Goal: Task Accomplishment & Management: Use online tool/utility

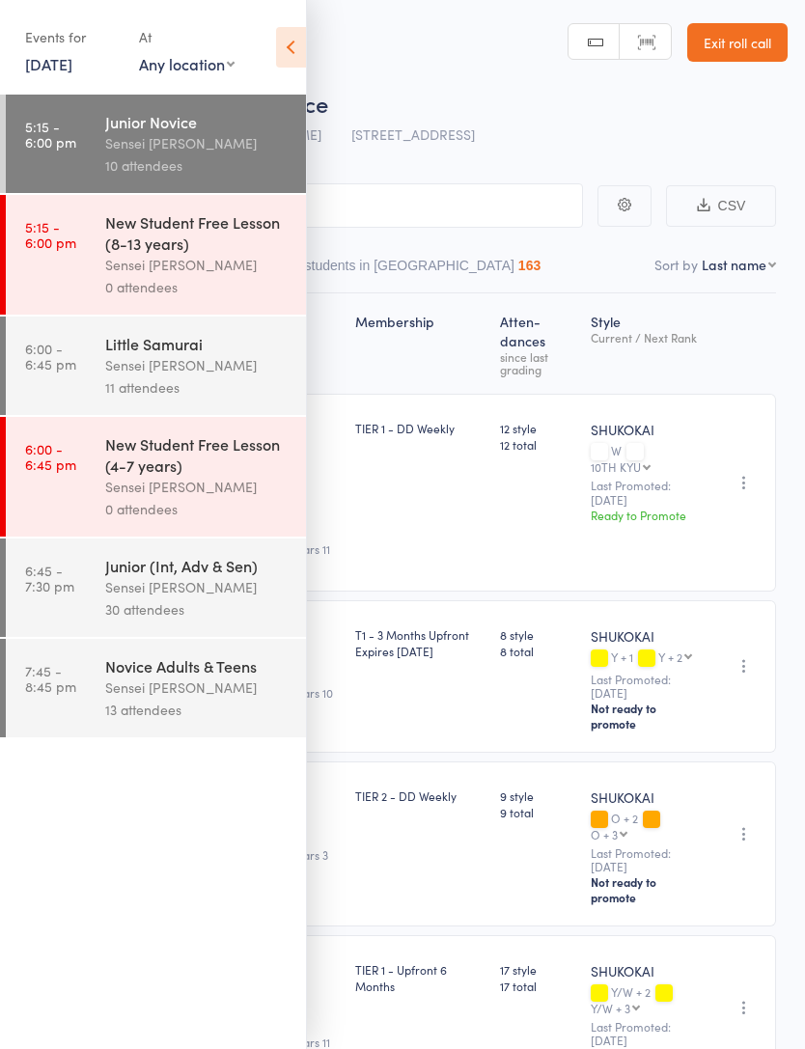
click at [236, 376] on div "Sensei [PERSON_NAME]" at bounding box center [197, 365] width 184 height 22
click at [285, 43] on icon at bounding box center [291, 47] width 30 height 41
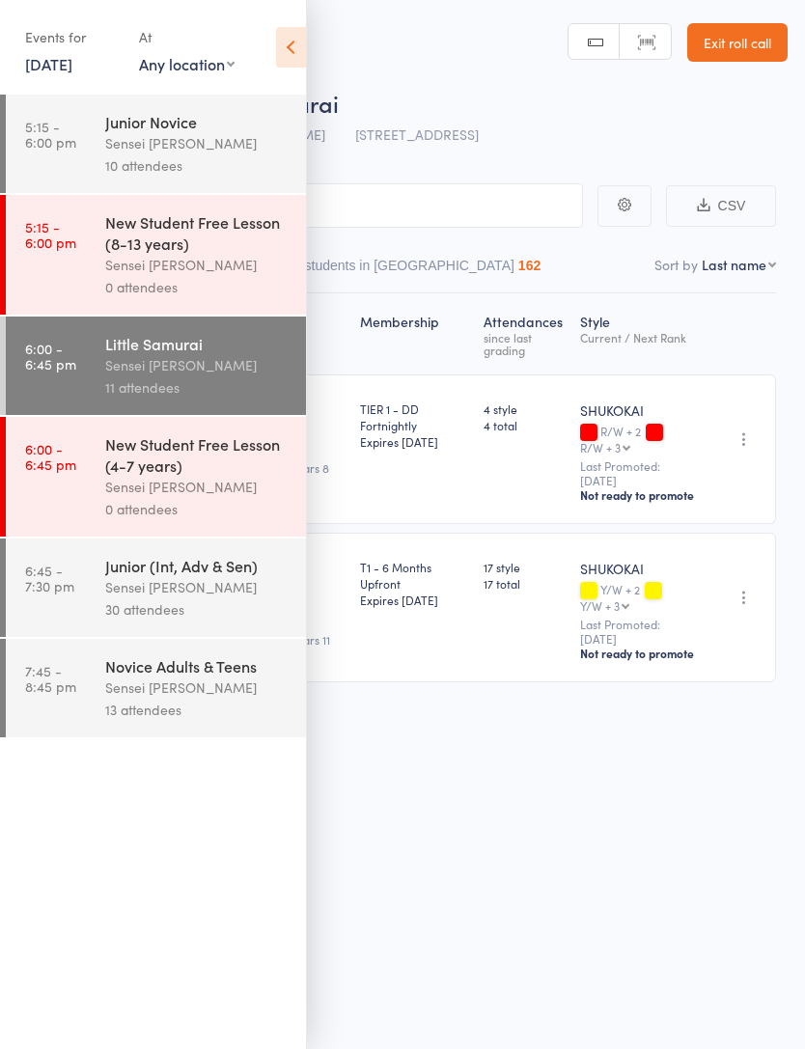
click at [290, 41] on icon at bounding box center [291, 47] width 30 height 41
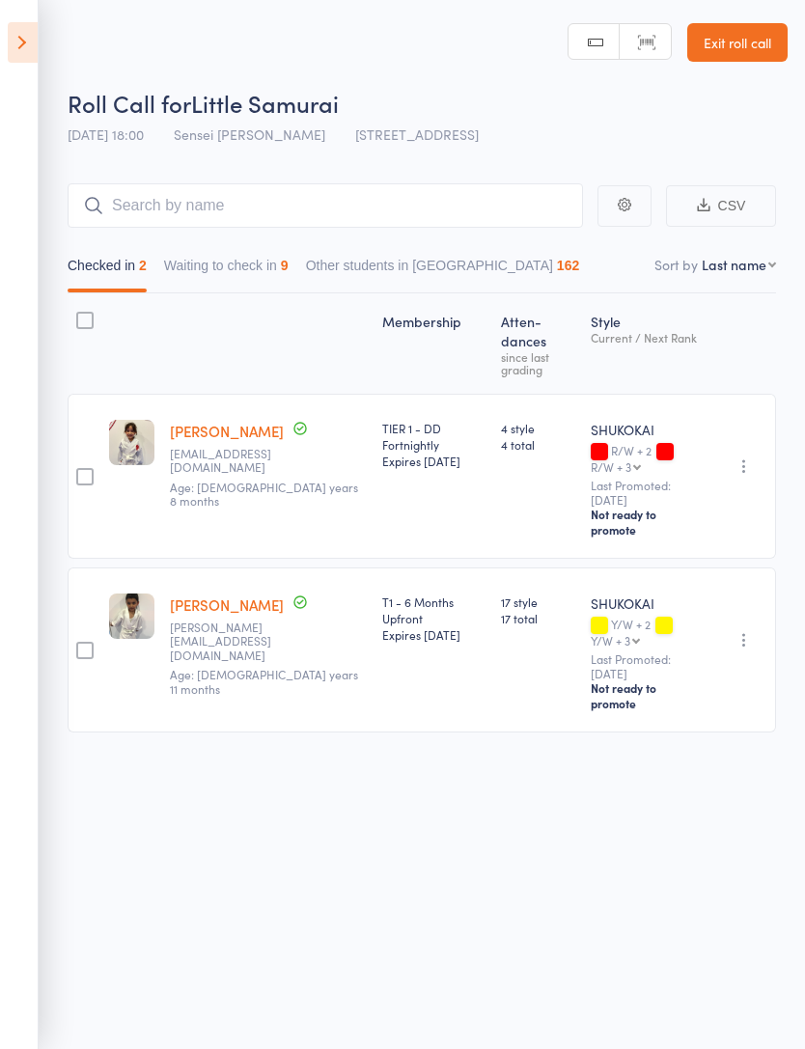
click at [259, 272] on button "Waiting to check in 9" at bounding box center [226, 270] width 124 height 44
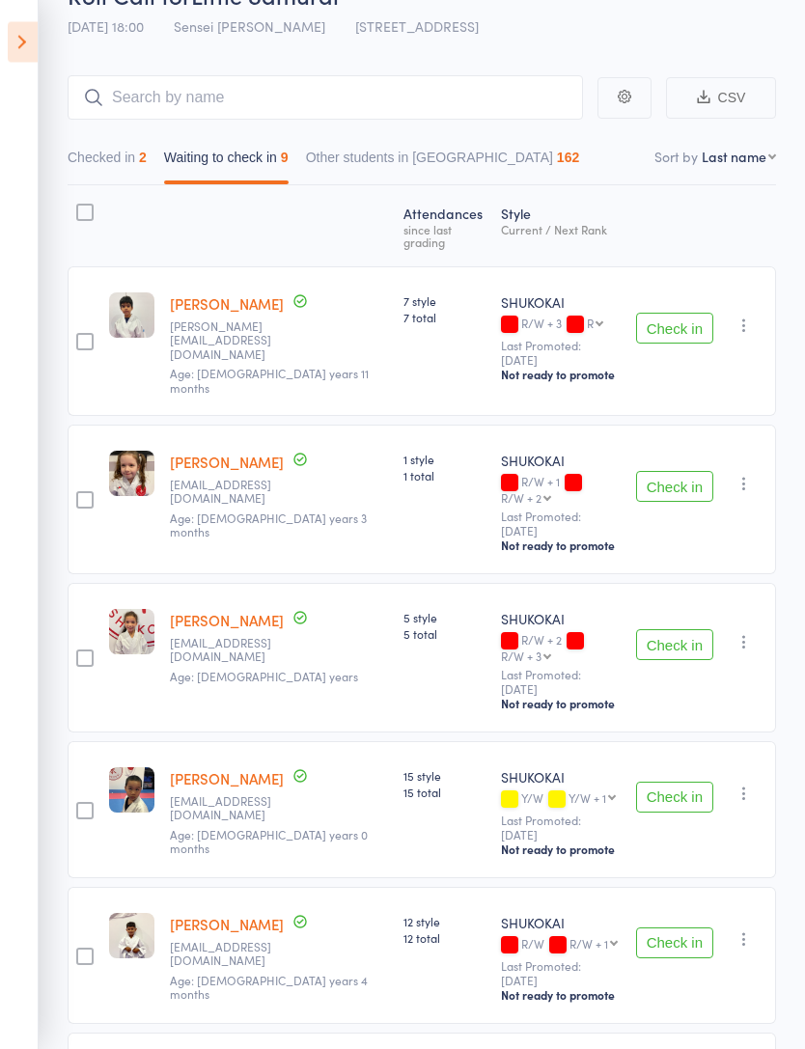
scroll to position [108, 0]
click at [702, 636] on button "Check in" at bounding box center [674, 644] width 77 height 31
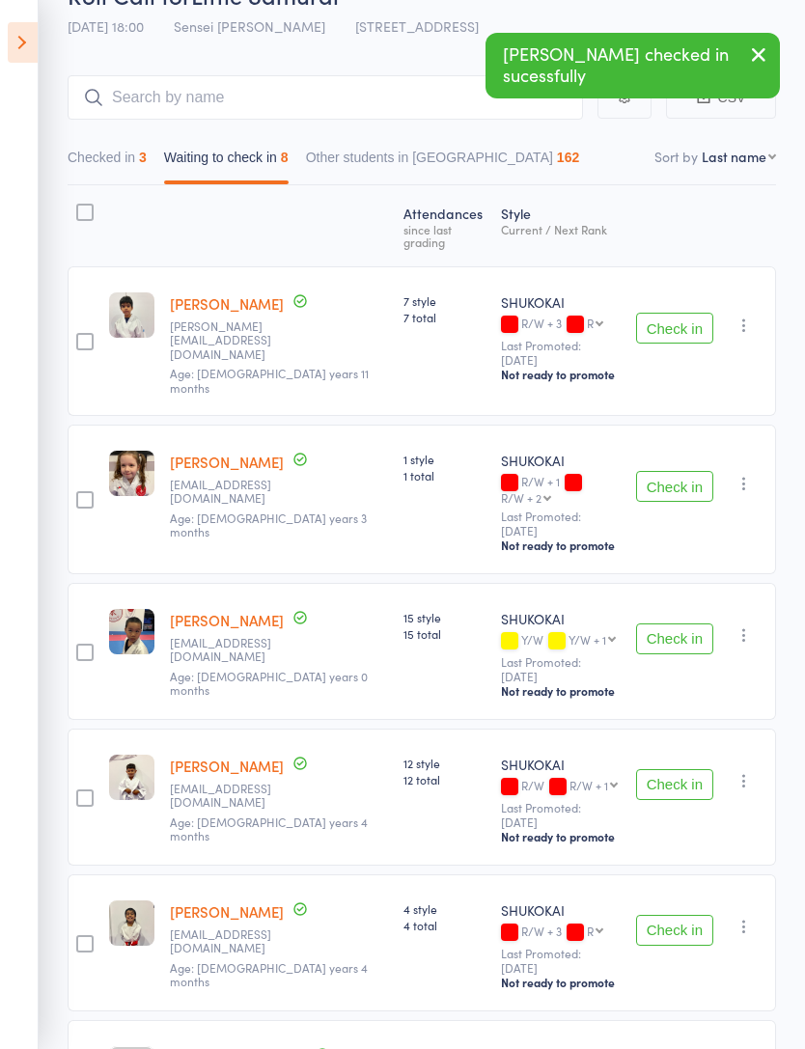
click at [683, 637] on button "Check in" at bounding box center [674, 638] width 77 height 31
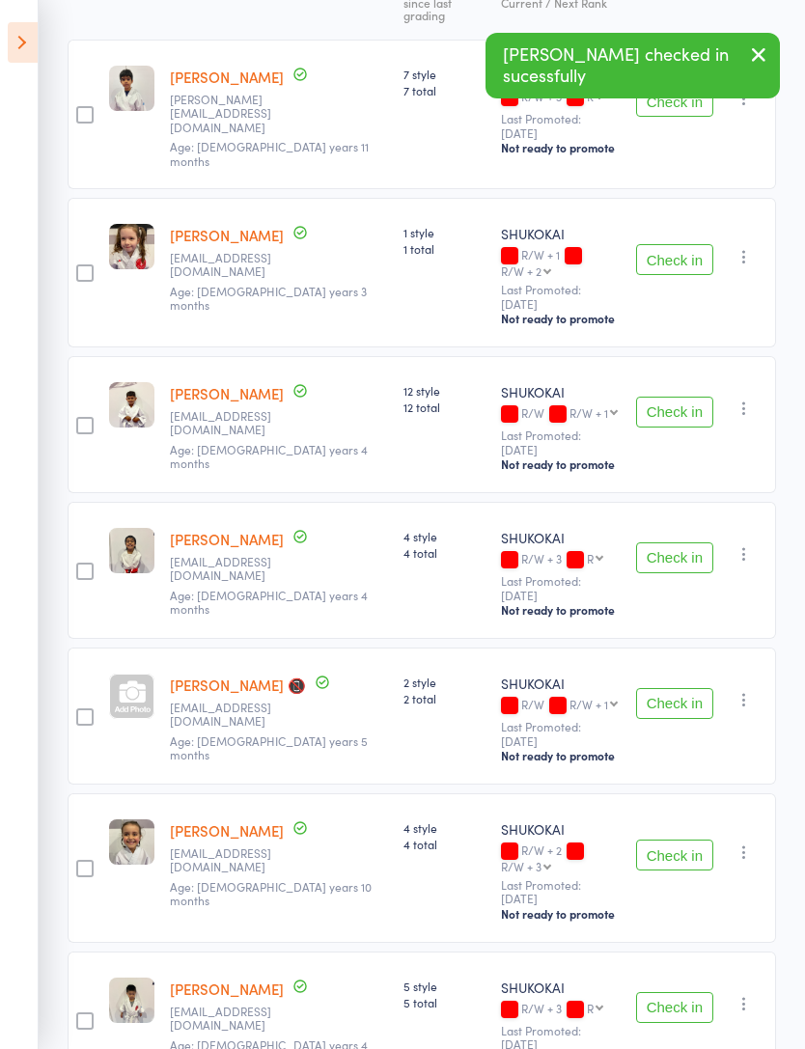
scroll to position [390, 0]
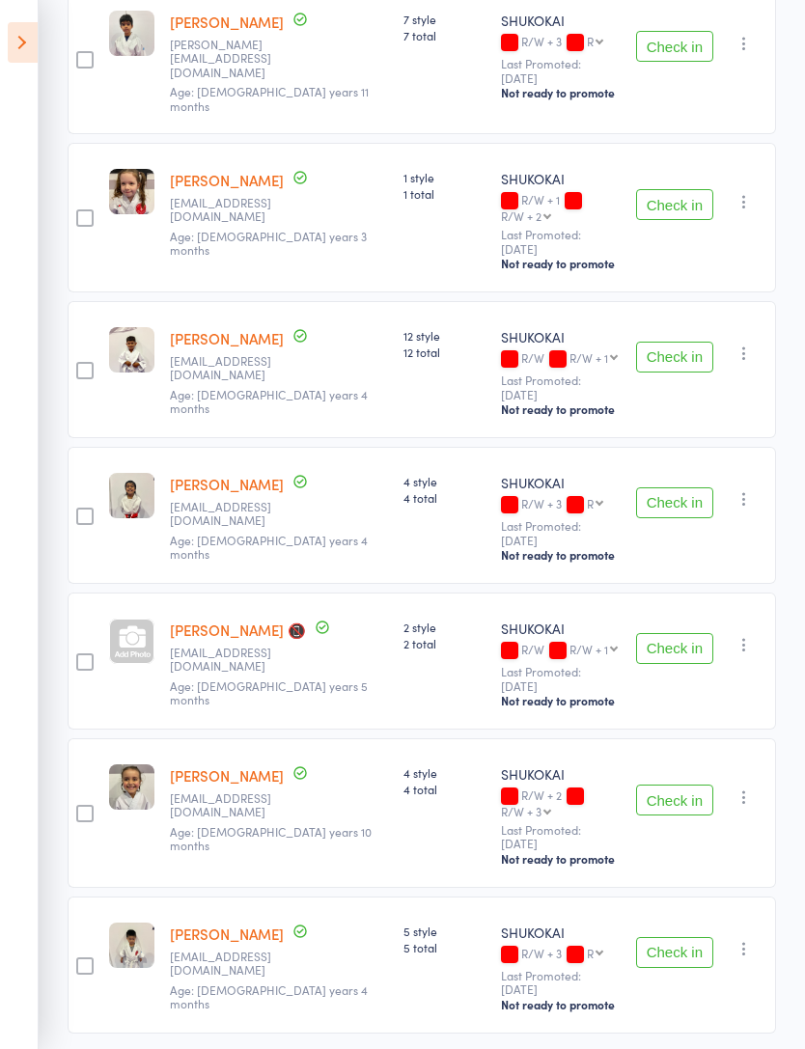
click at [688, 796] on button "Check in" at bounding box center [674, 800] width 77 height 31
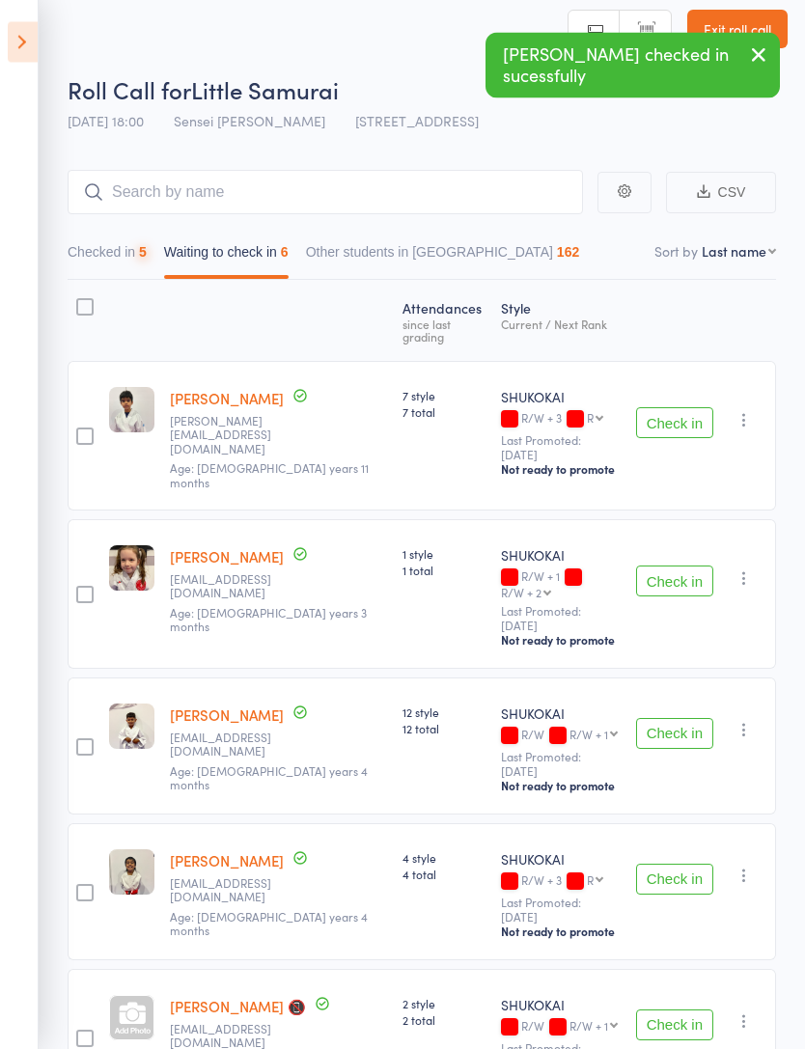
scroll to position [0, 0]
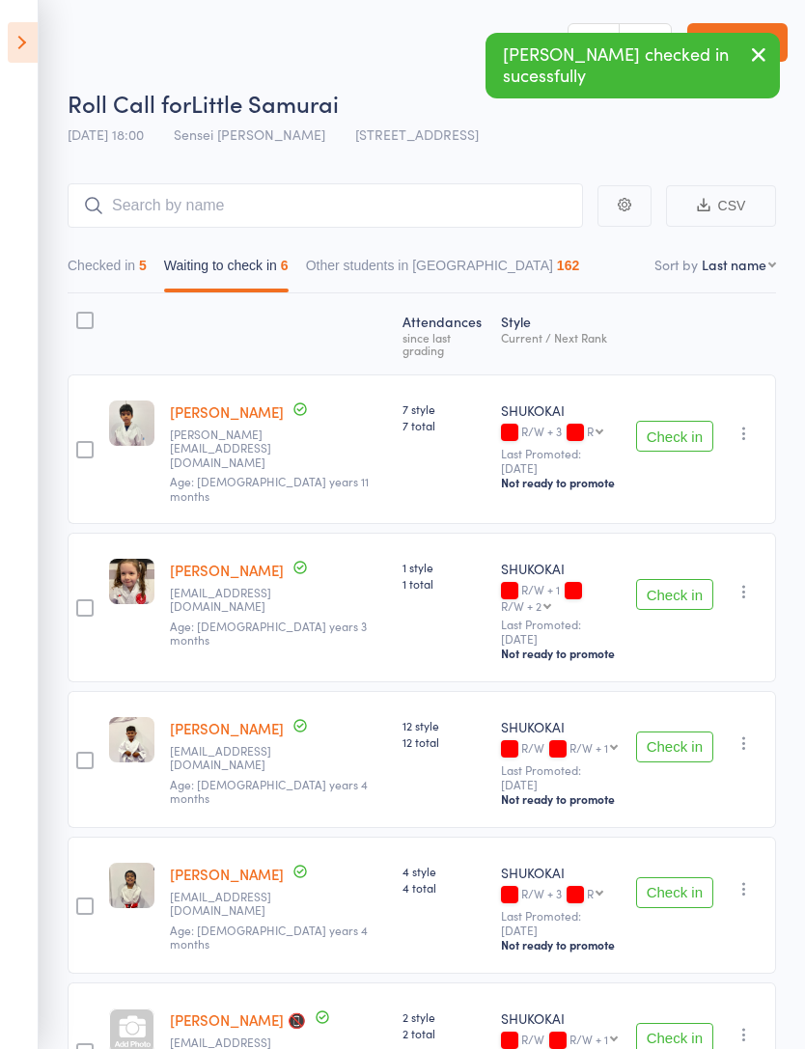
click at [74, 290] on button "Checked in 5" at bounding box center [107, 270] width 79 height 44
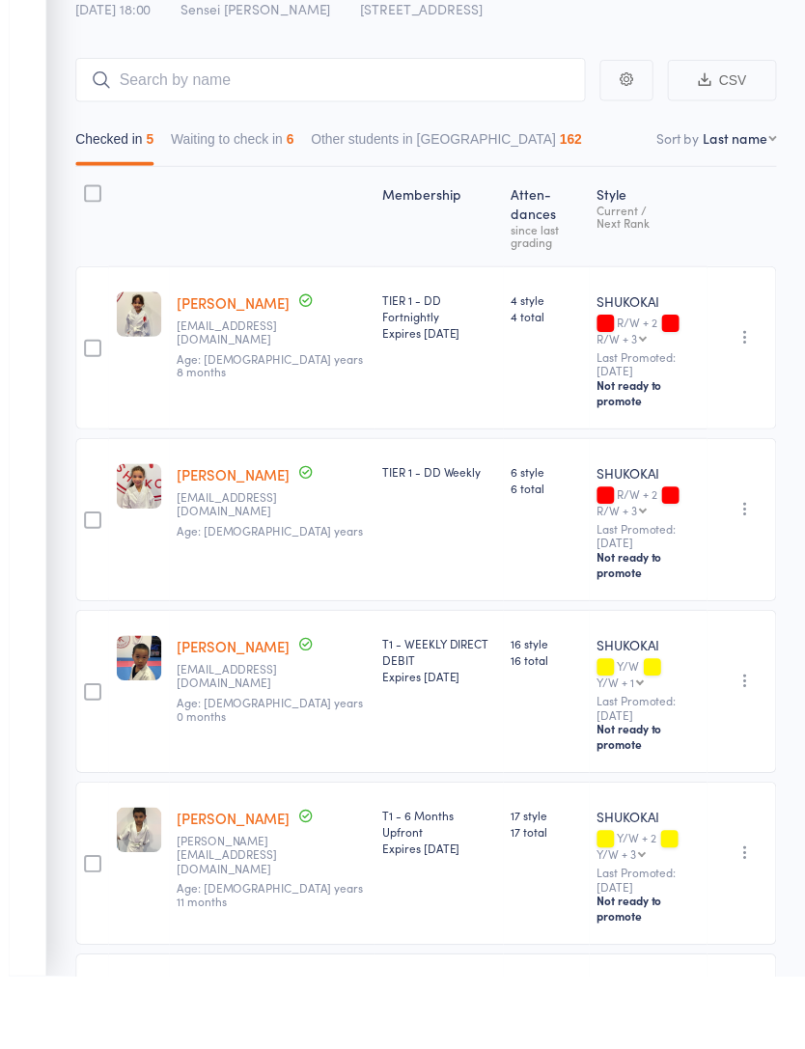
scroll to position [124, 0]
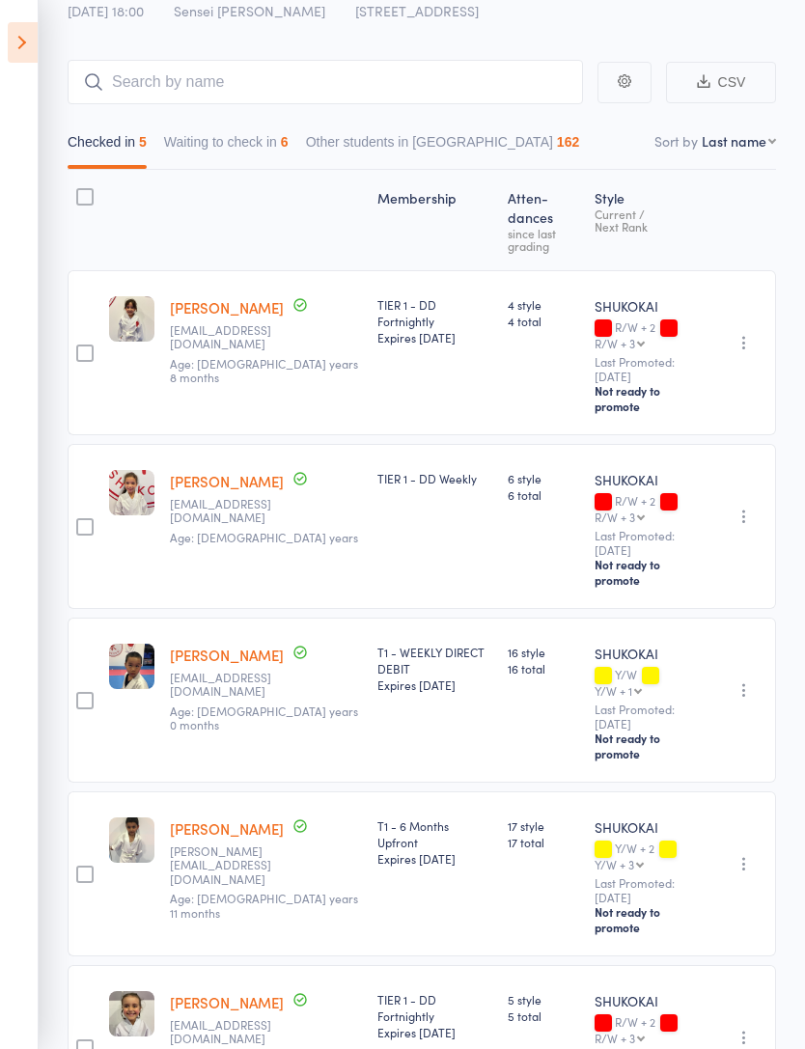
click at [219, 144] on button "Waiting to check in 6" at bounding box center [226, 146] width 124 height 44
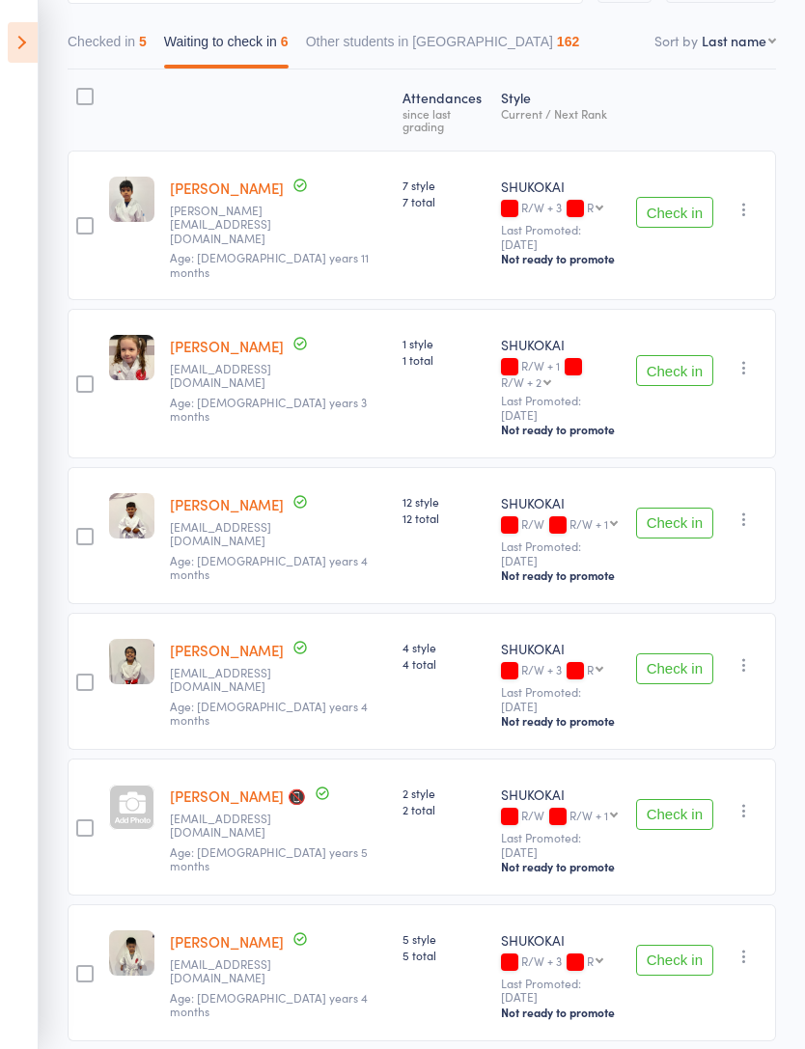
scroll to position [232, 0]
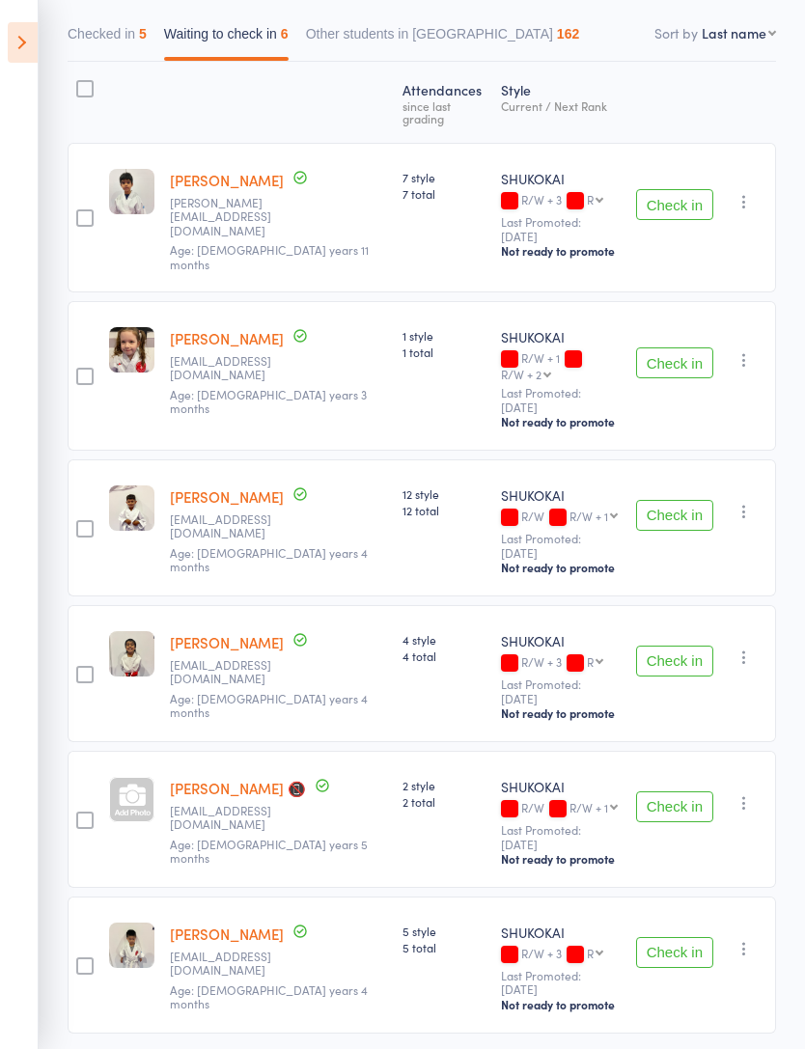
click at [694, 653] on button "Check in" at bounding box center [674, 661] width 77 height 31
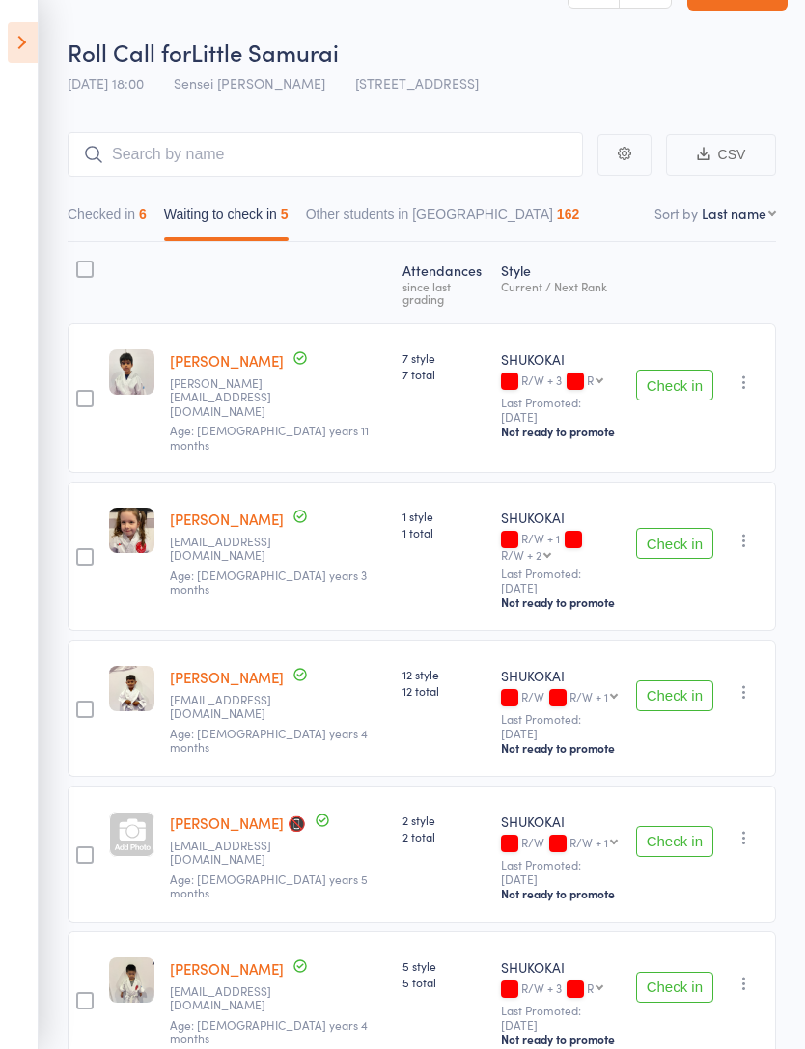
scroll to position [27, 0]
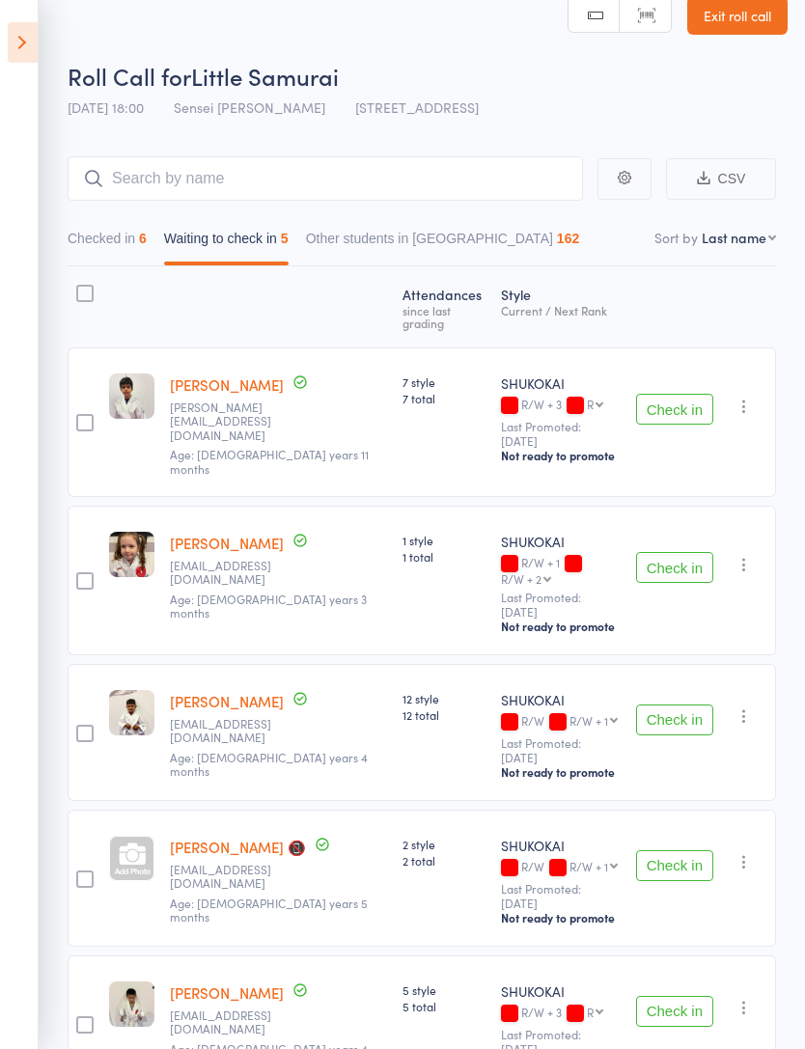
click at [105, 246] on button "Checked in 6" at bounding box center [107, 243] width 79 height 44
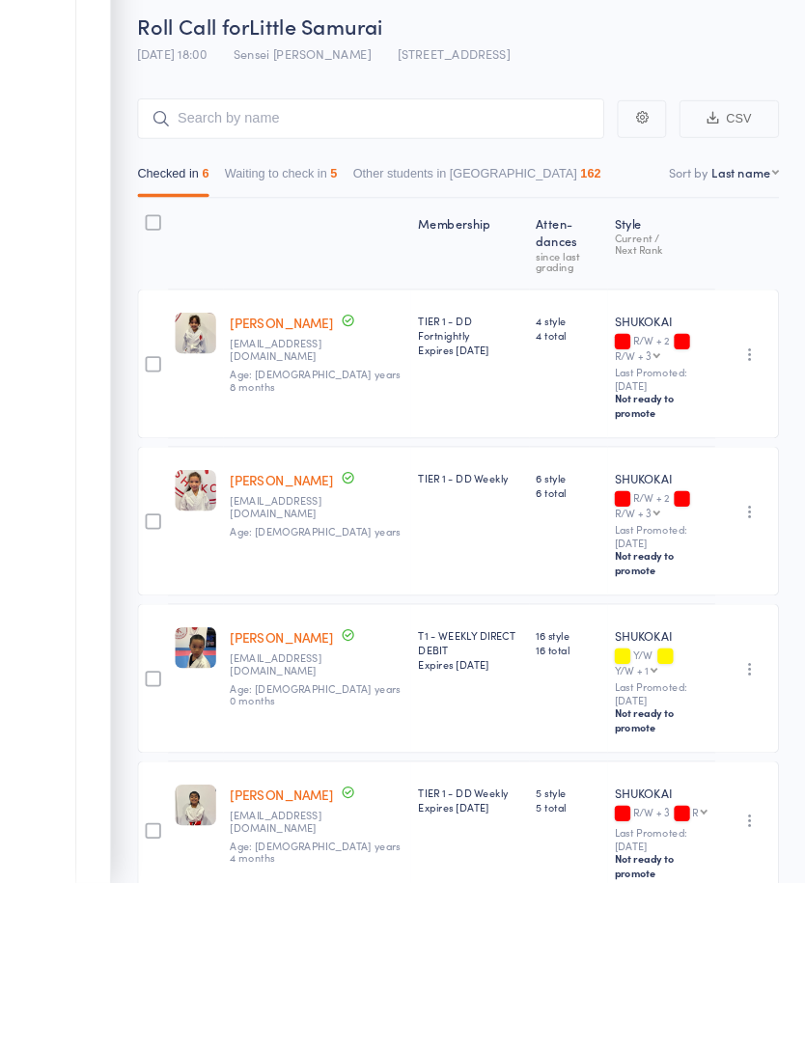
scroll to position [269, 0]
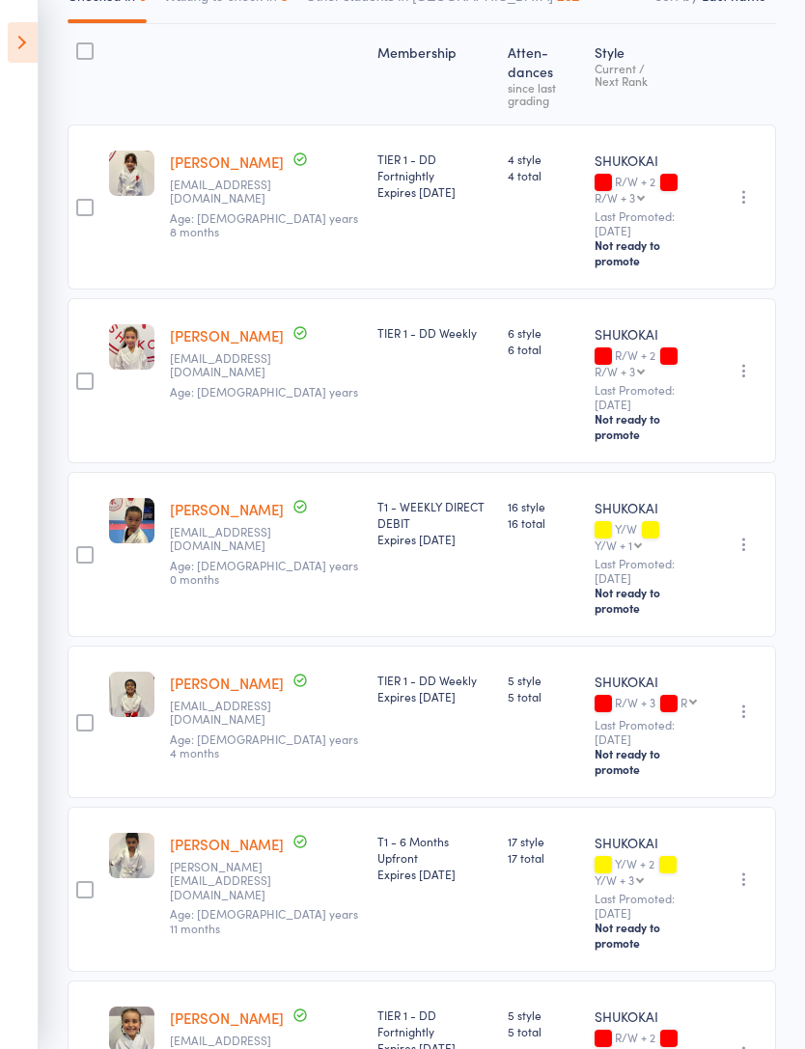
click at [747, 869] on icon "button" at bounding box center [743, 878] width 19 height 19
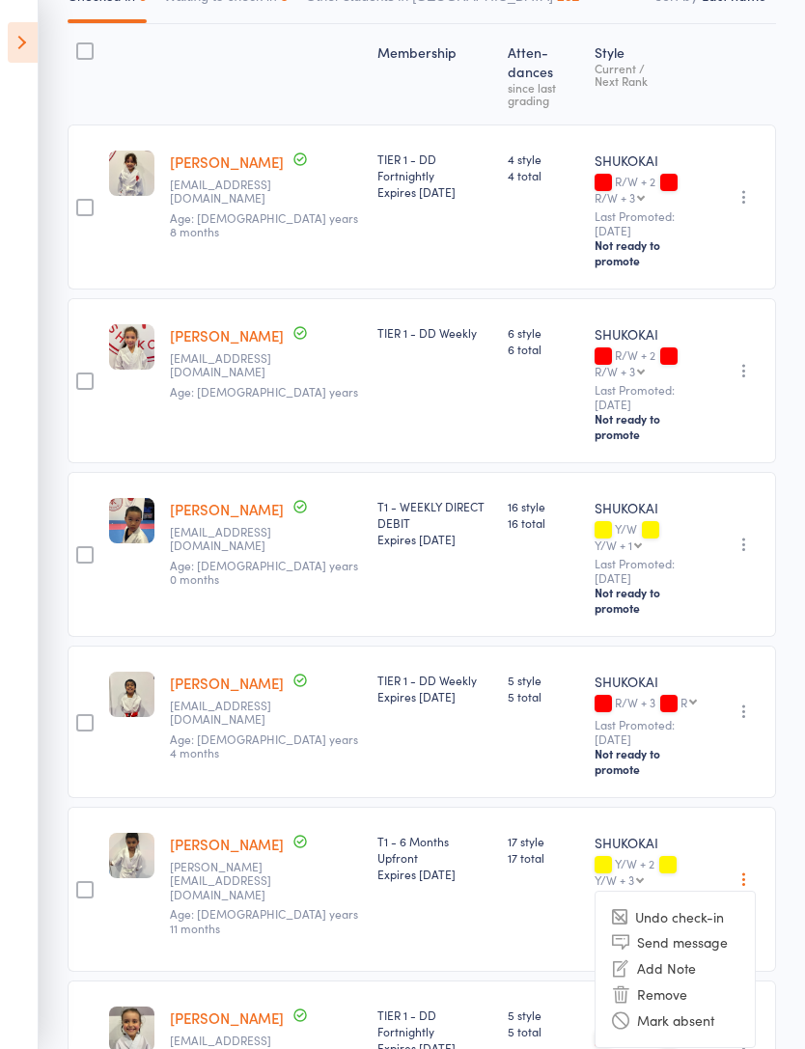
click at [794, 786] on main "CSV Checked in 6 Waiting to check in 5 Other students in SHUKOKAI 162 Sort by L…" at bounding box center [402, 558] width 805 height 1346
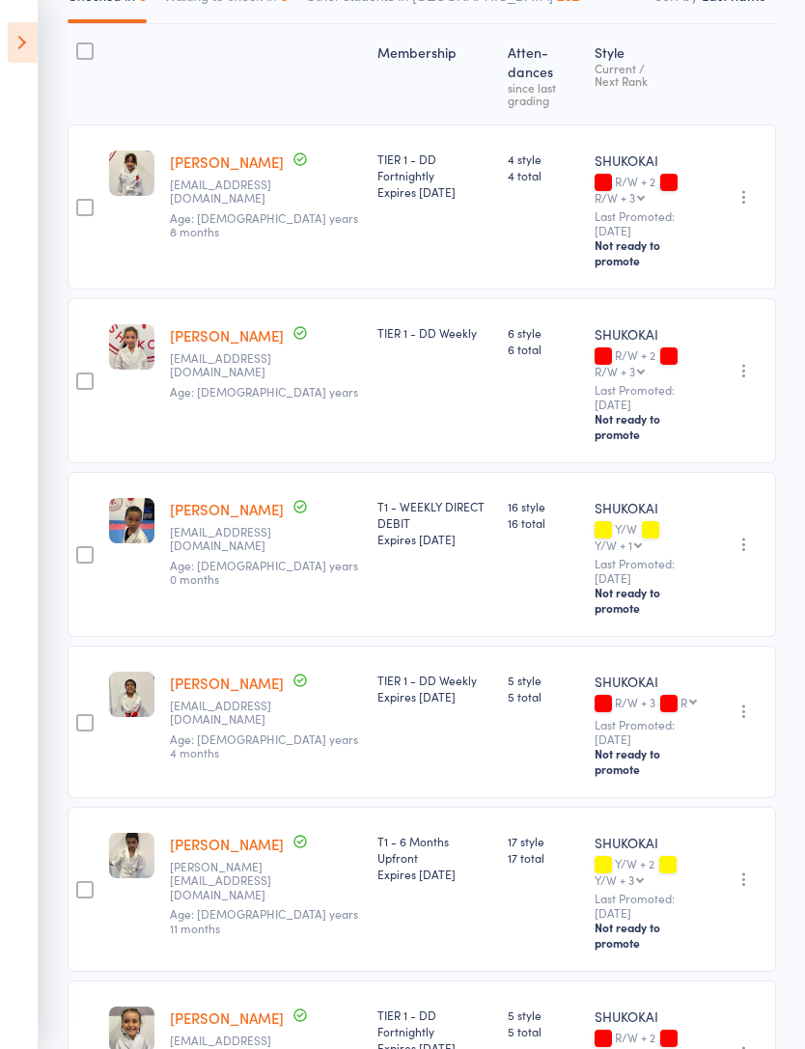
click at [775, 807] on div "Undo check-in Send message Add Note Remove [PERSON_NAME] absent" at bounding box center [740, 889] width 70 height 165
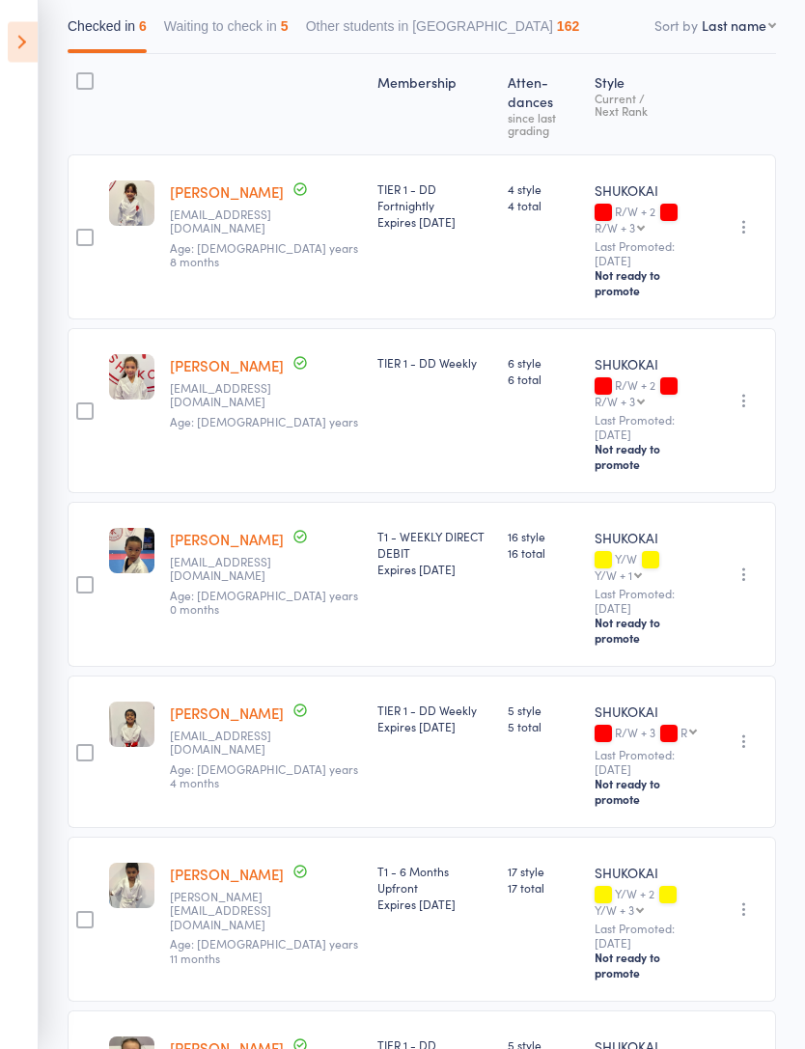
scroll to position [239, 0]
click at [782, 857] on main "CSV Checked in 6 Waiting to check in 5 Other students in SHUKOKAI 162 Sort by L…" at bounding box center [402, 588] width 805 height 1346
click at [747, 899] on icon "button" at bounding box center [743, 908] width 19 height 19
click at [701, 935] on li "Undo check-in" at bounding box center [674, 947] width 159 height 24
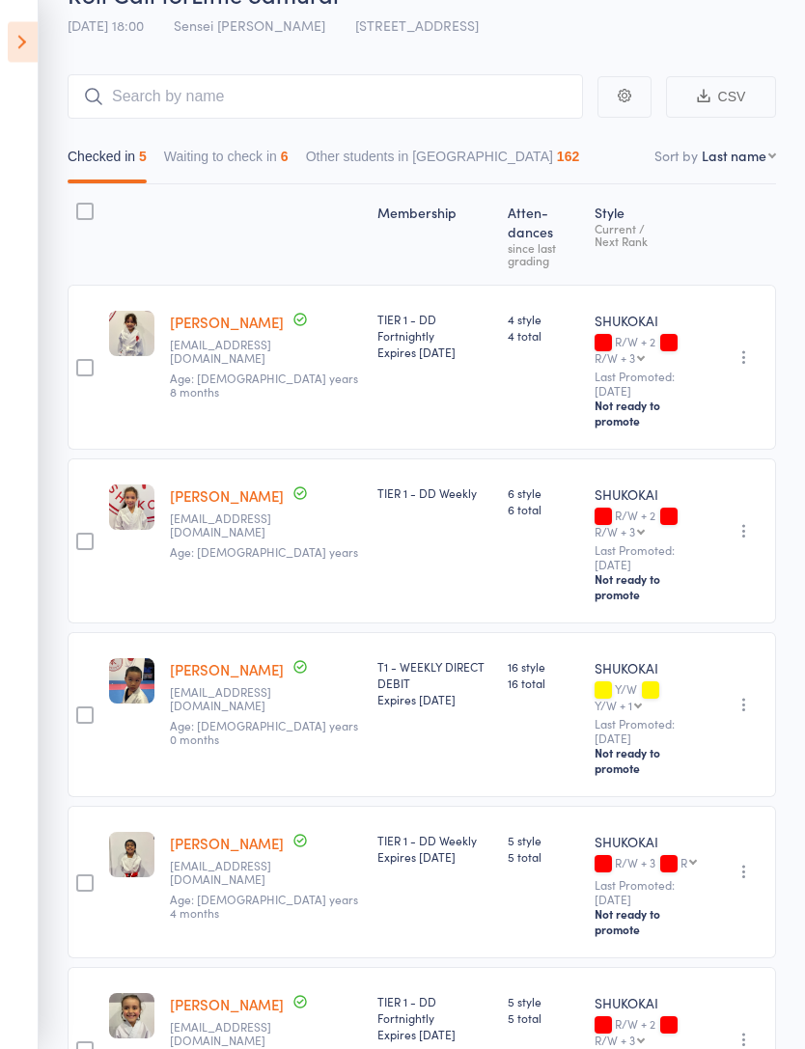
scroll to position [111, 0]
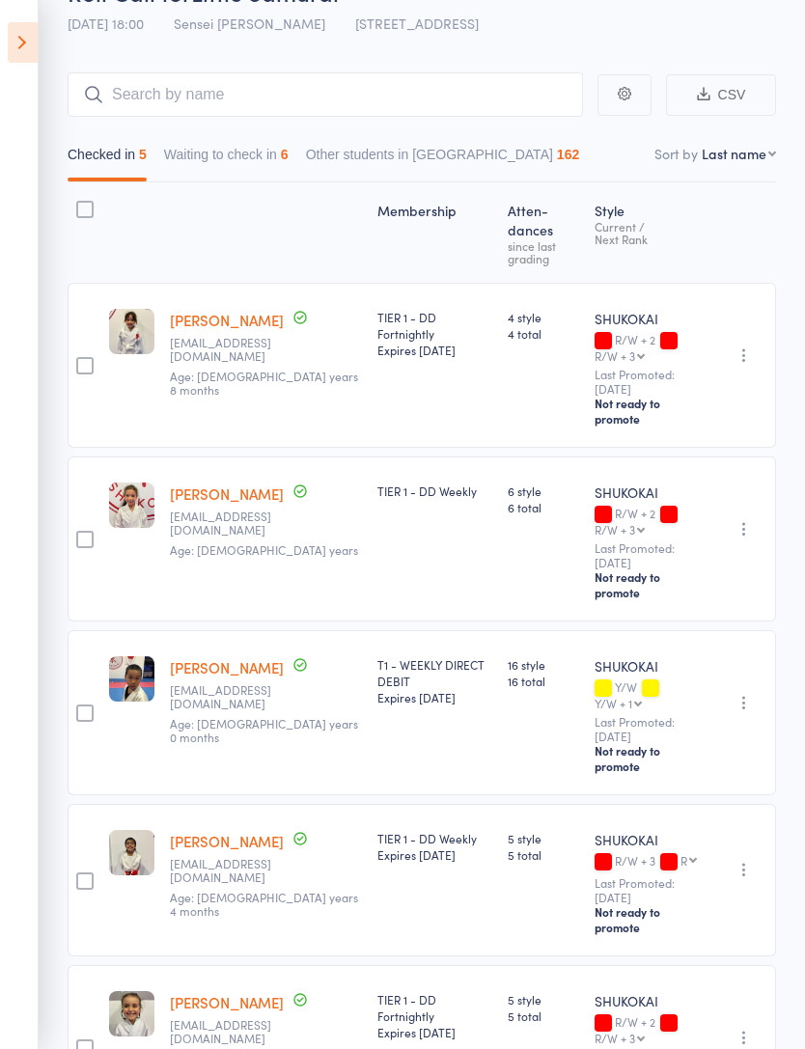
click at [219, 181] on button "Waiting to check in 6" at bounding box center [226, 159] width 124 height 44
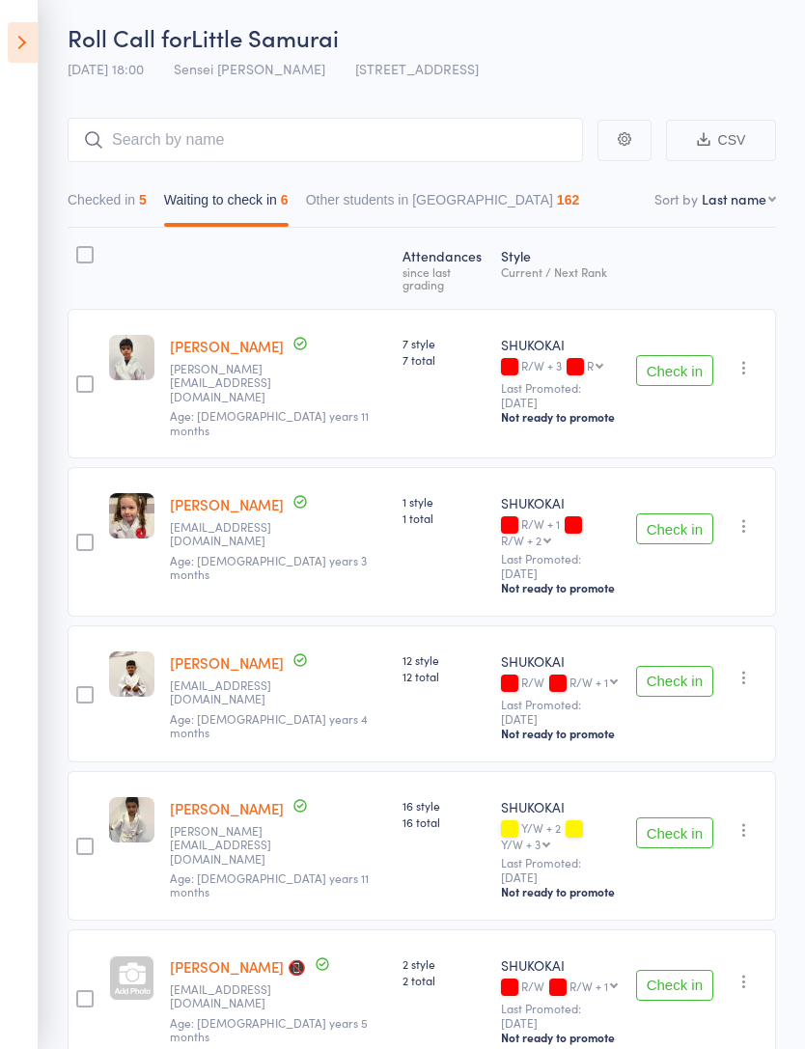
scroll to position [0, 0]
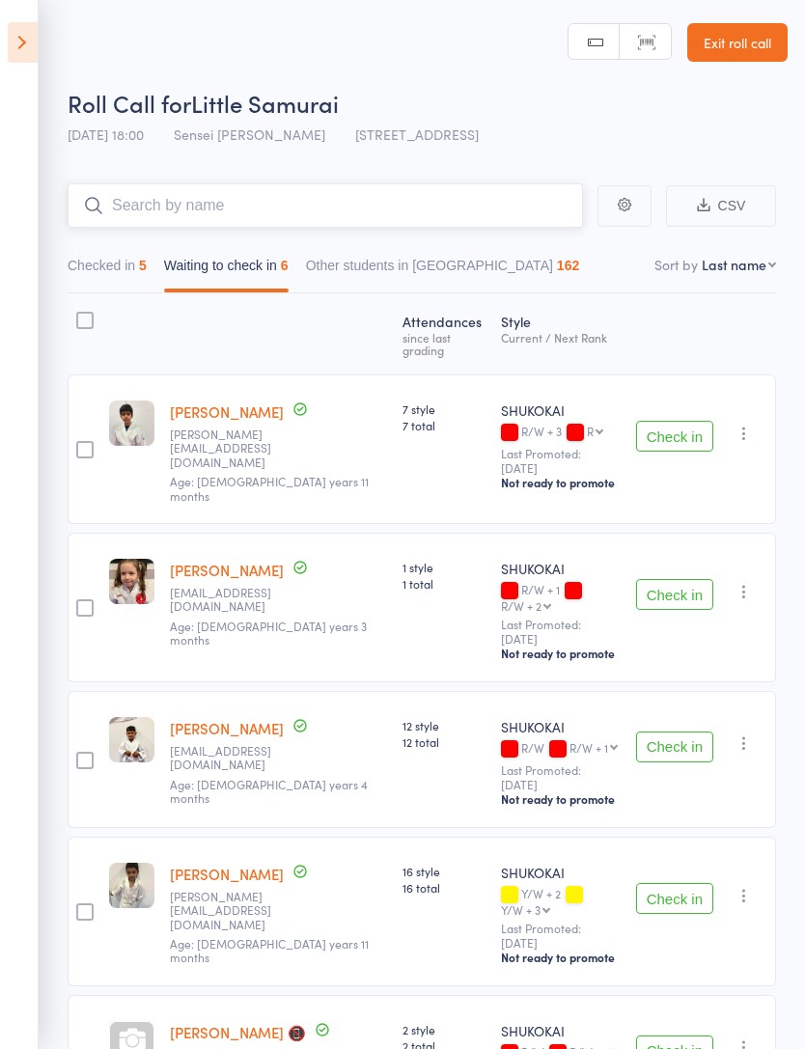
click at [154, 218] on input "search" at bounding box center [325, 205] width 515 height 44
click at [99, 277] on button "Checked in 5" at bounding box center [107, 270] width 79 height 44
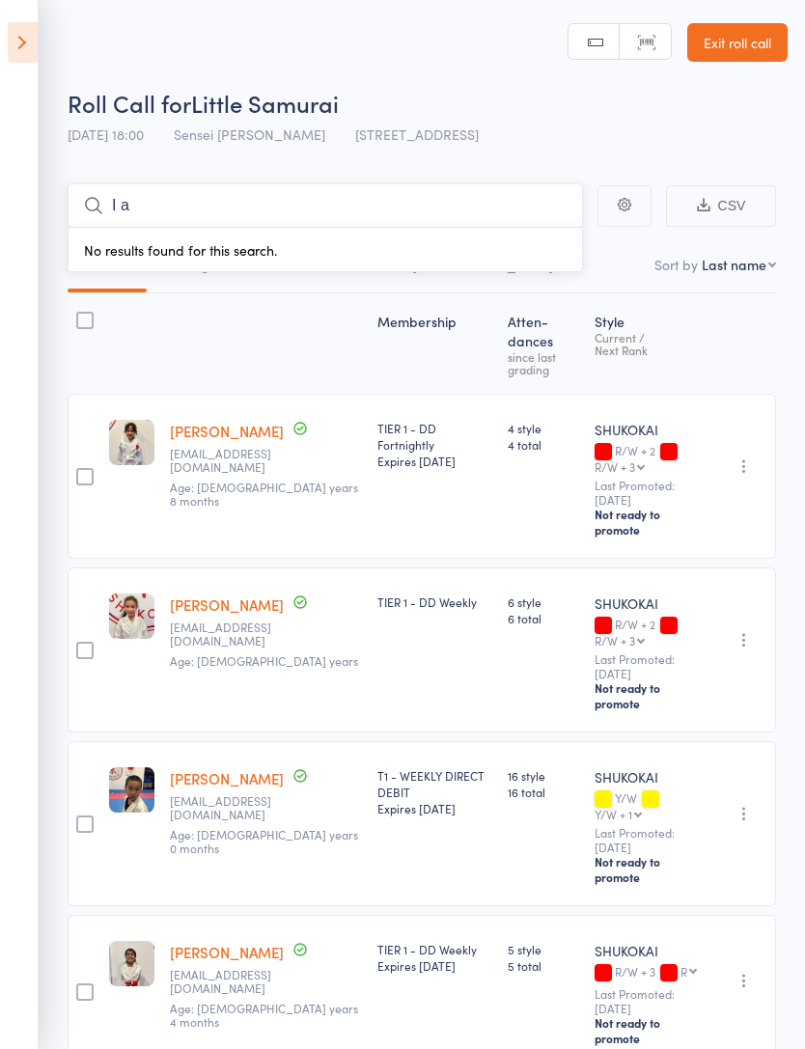
click at [154, 199] on input "I a" at bounding box center [325, 205] width 515 height 44
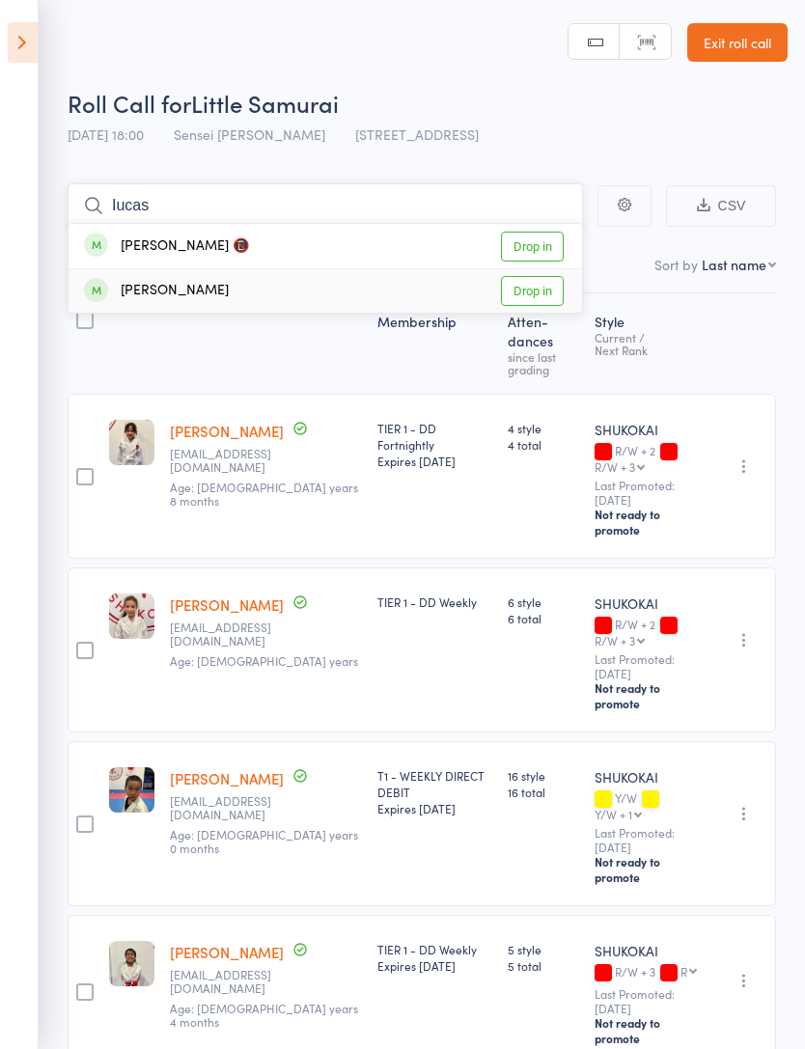
type input "Iucas"
click at [548, 296] on link "Drop in" at bounding box center [532, 291] width 63 height 30
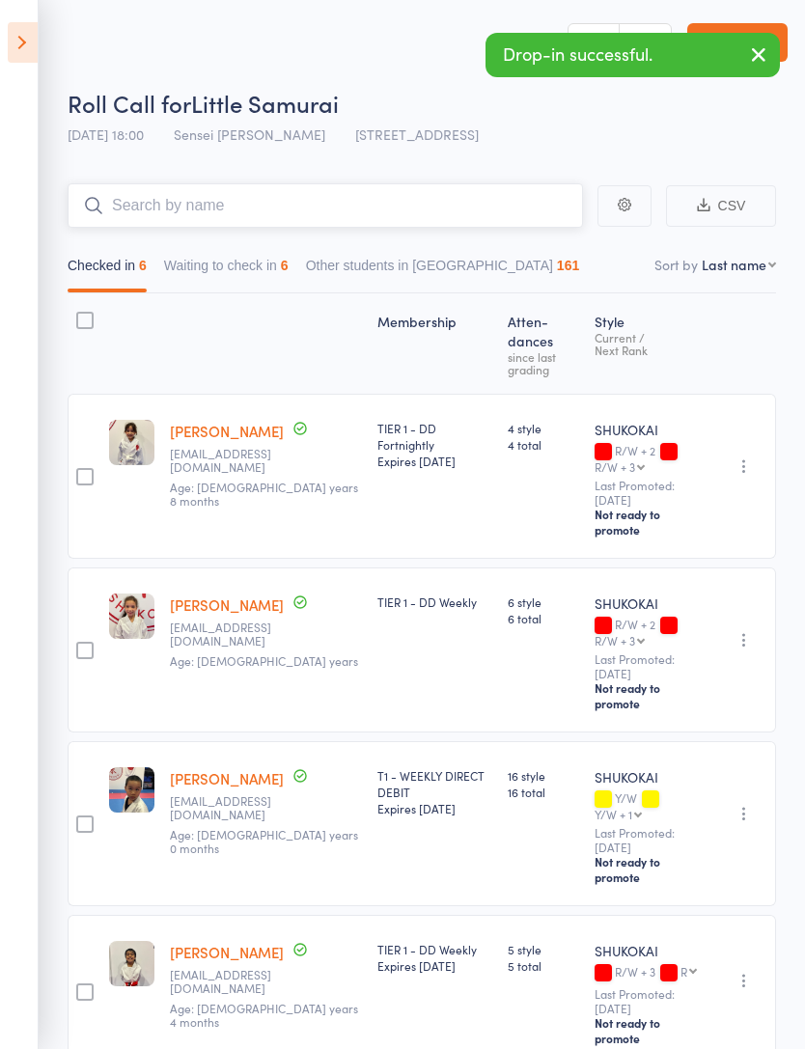
click at [184, 265] on button "Waiting to check in 6" at bounding box center [226, 270] width 124 height 44
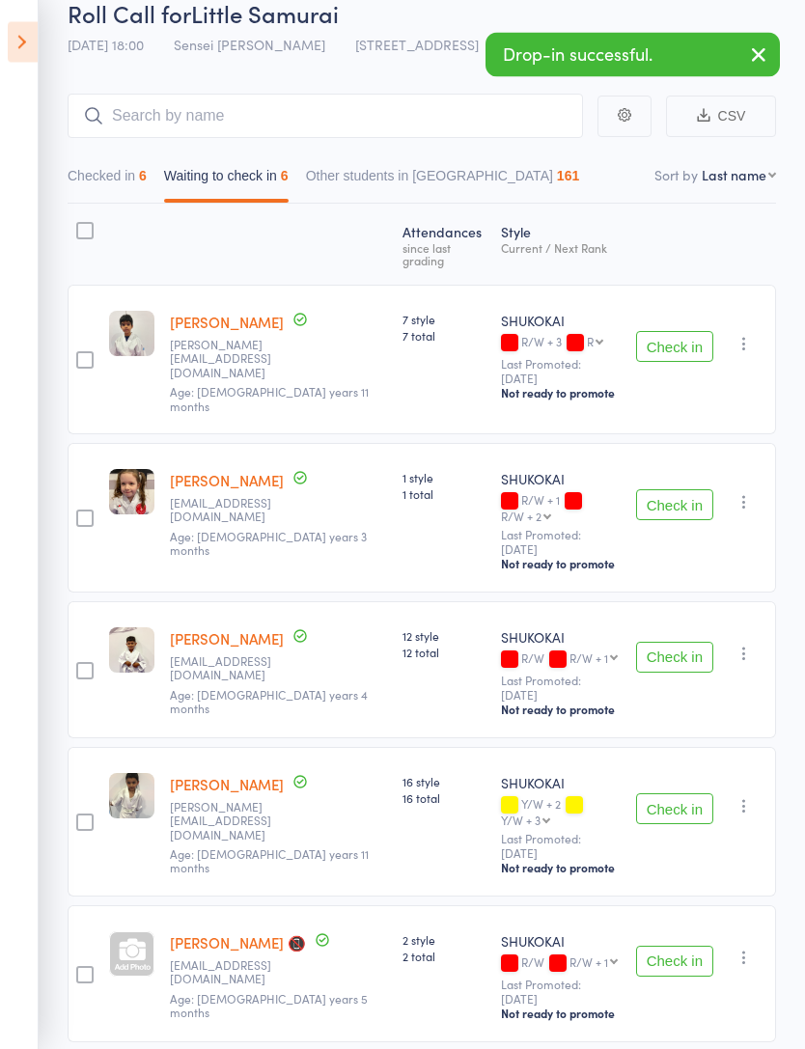
scroll to position [90, 0]
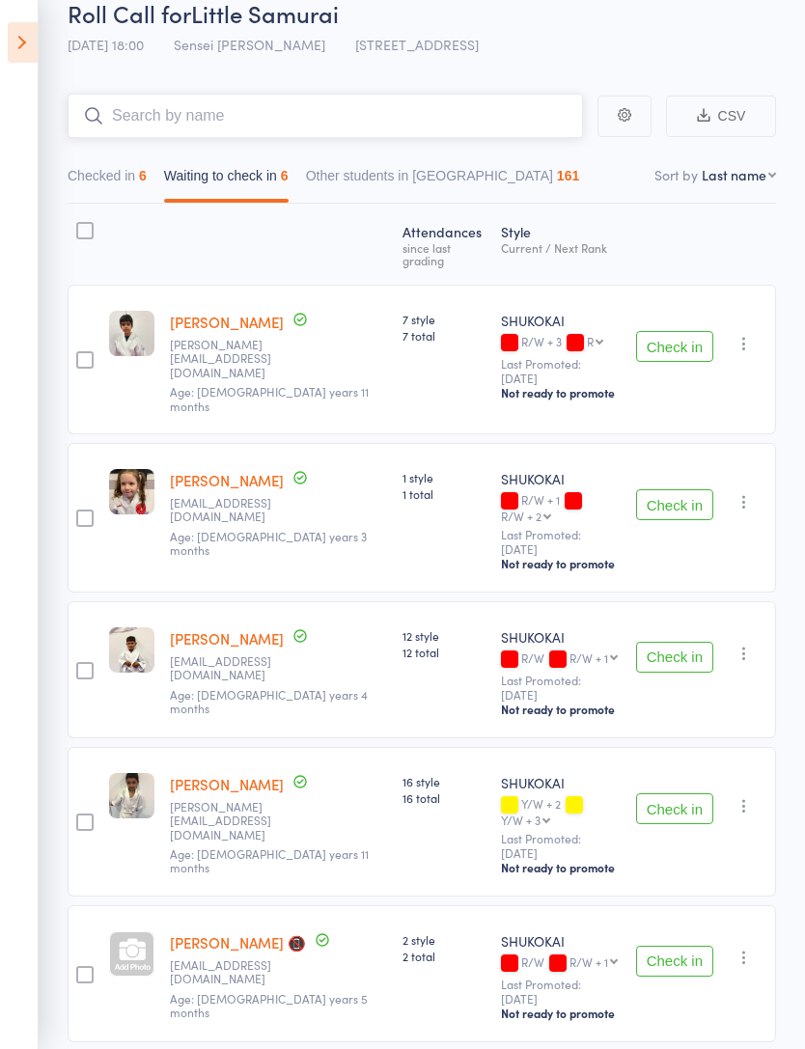
click at [90, 179] on button "Checked in 6" at bounding box center [107, 180] width 79 height 44
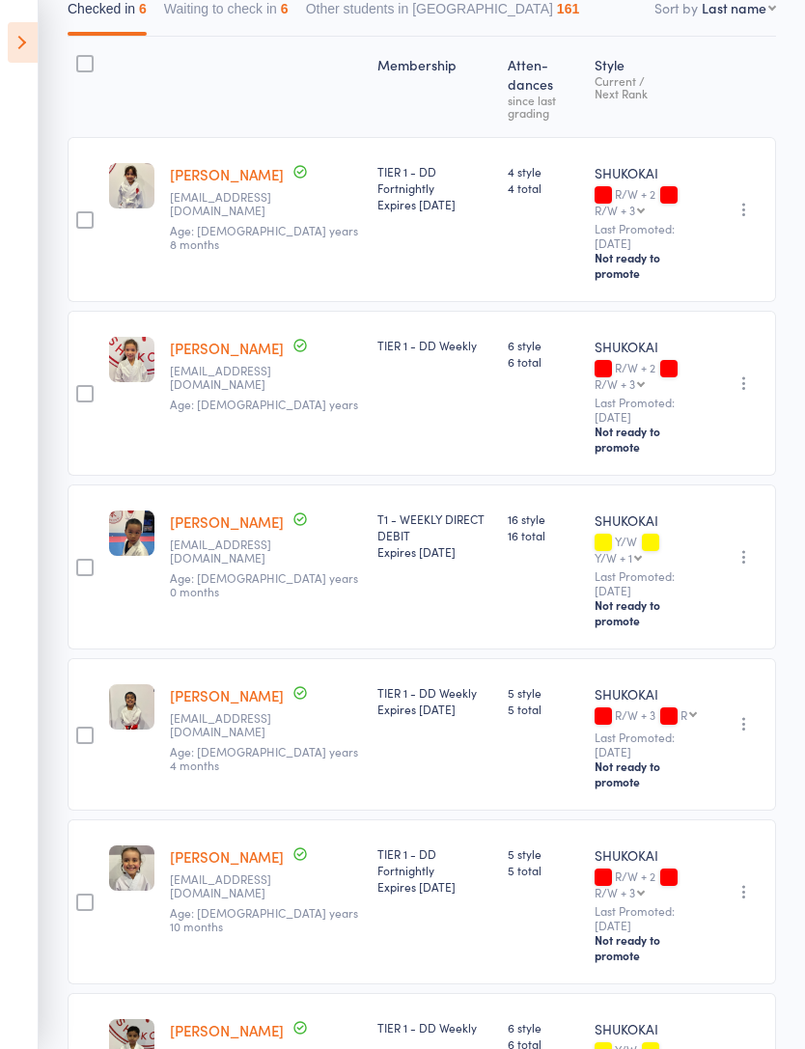
scroll to position [0, 0]
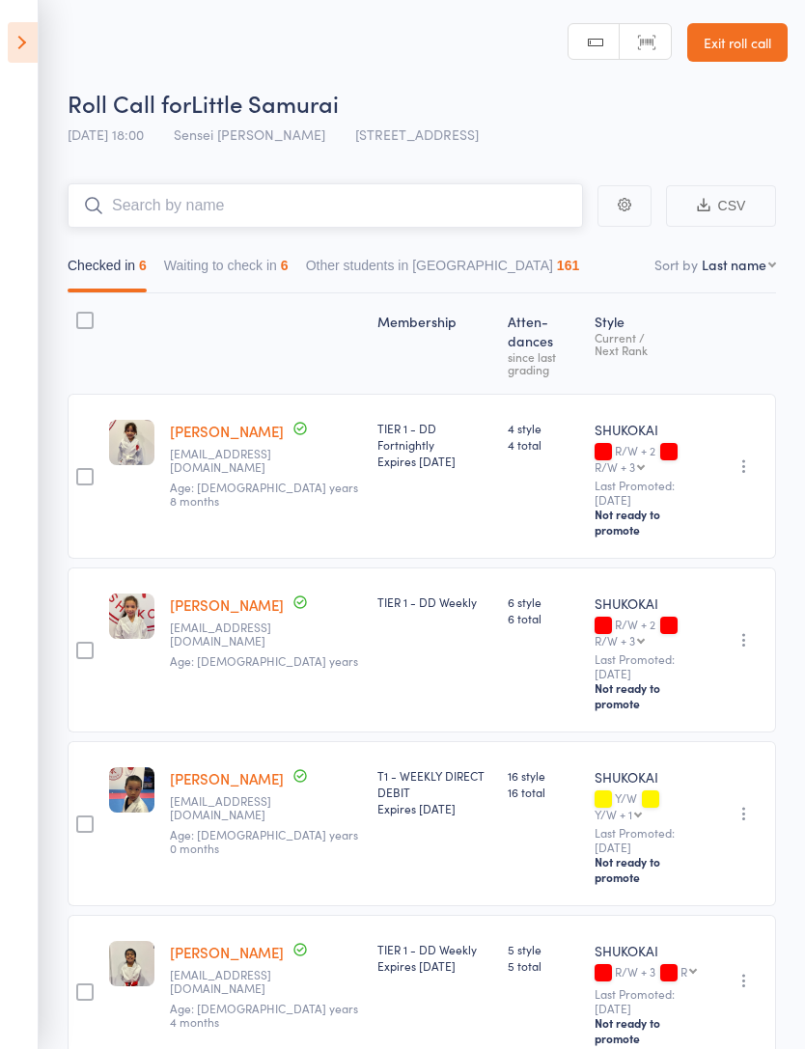
click at [147, 209] on input "search" at bounding box center [325, 205] width 515 height 44
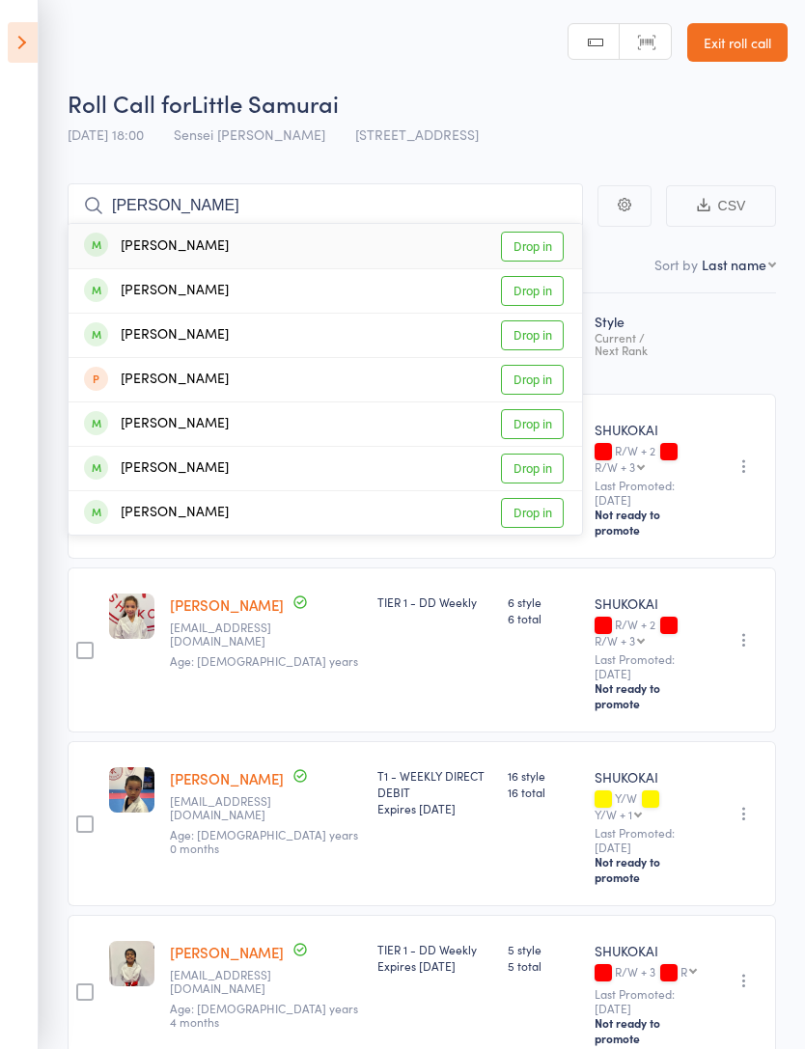
click at [689, 145] on div "Roll Call for Little Samurai [DATE] 18:00 Sensei [PERSON_NAME] [STREET_ADDRESS]" at bounding box center [428, 121] width 720 height 68
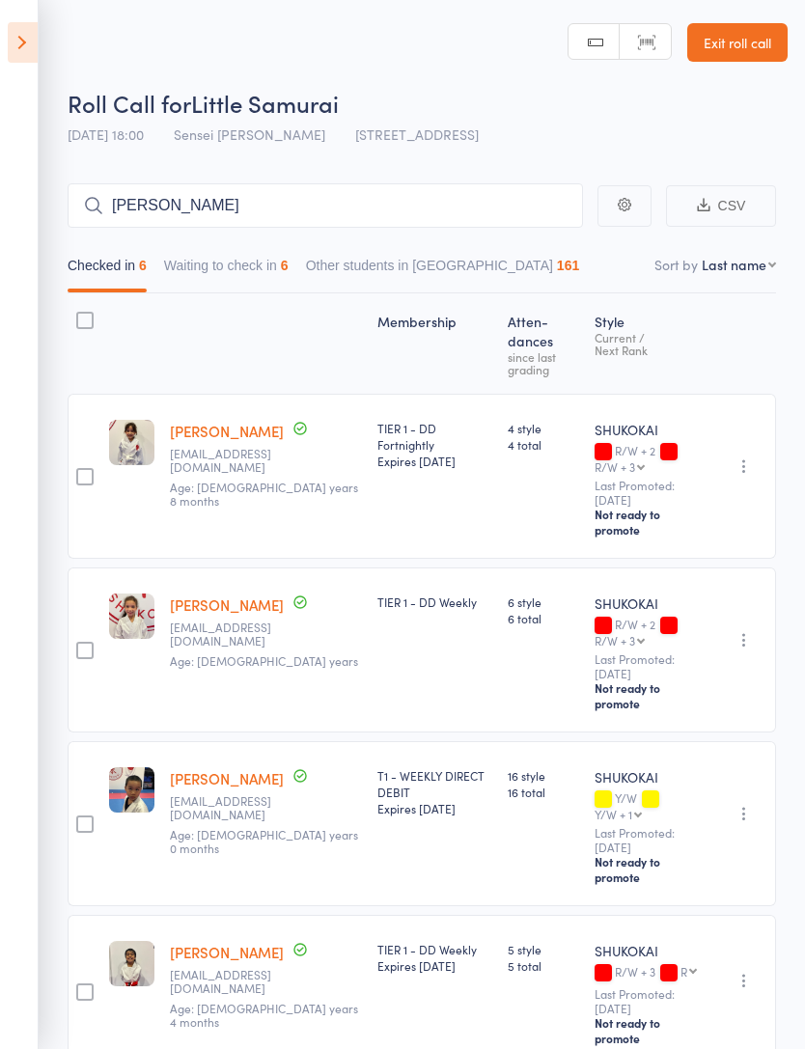
click at [215, 260] on button "Waiting to check in 6" at bounding box center [226, 270] width 124 height 44
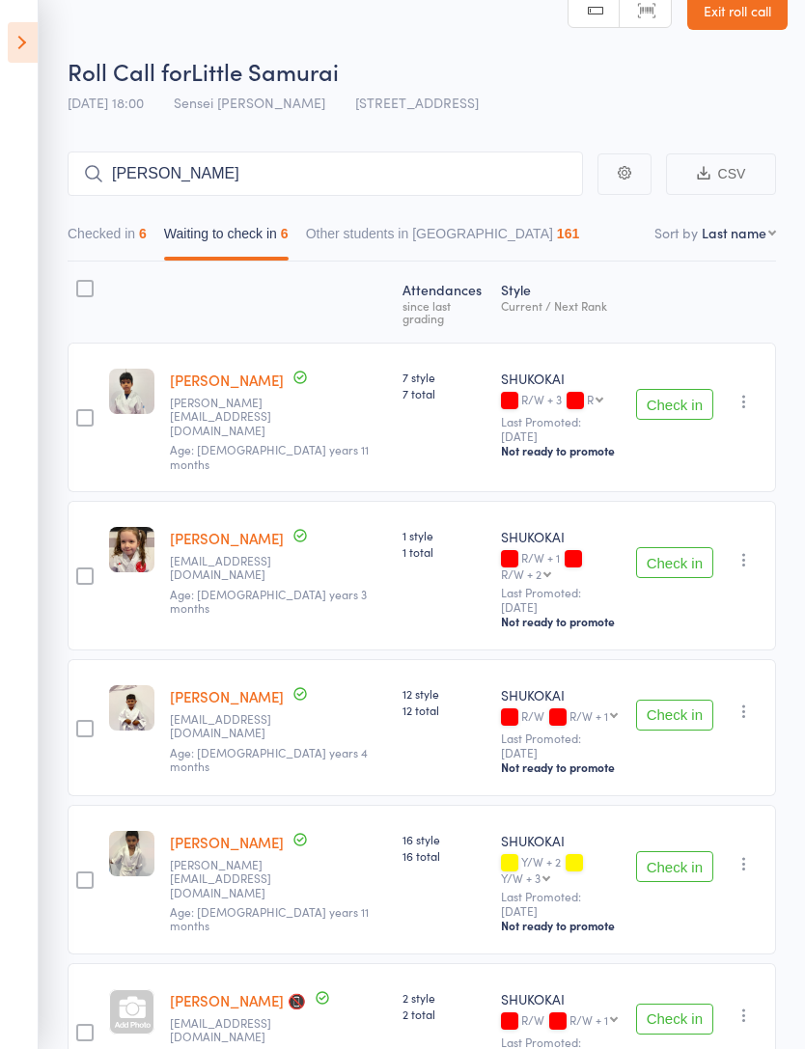
scroll to position [48, 0]
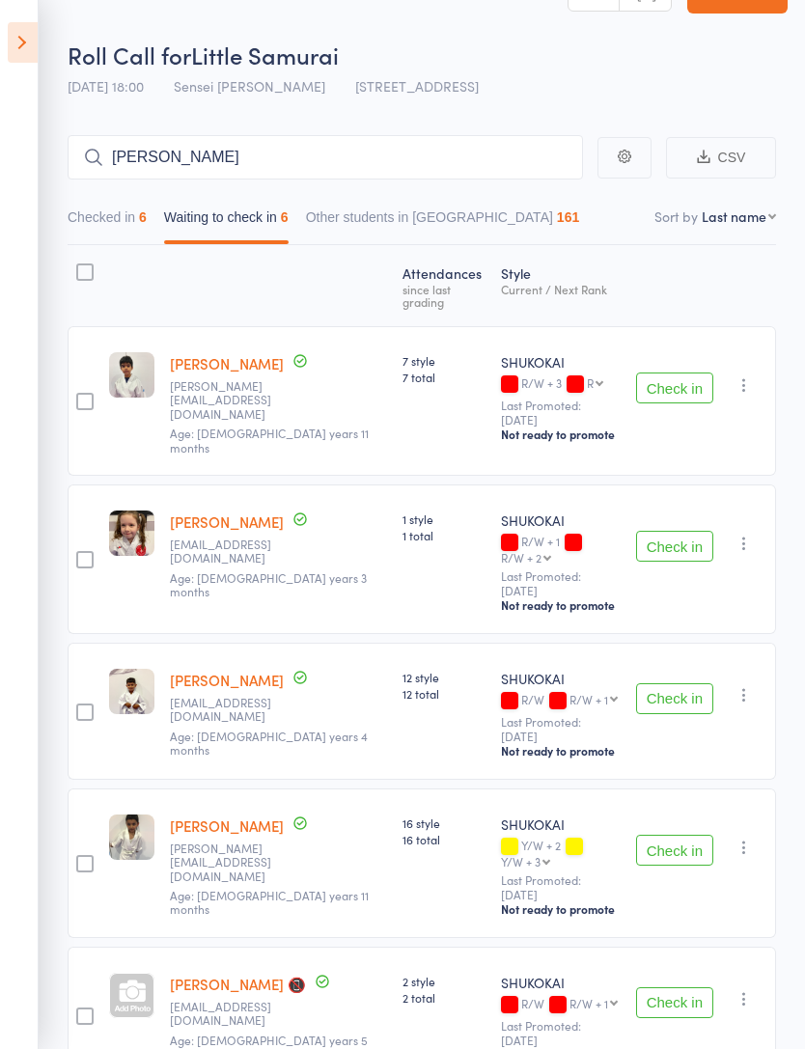
click at [683, 703] on button "Check in" at bounding box center [674, 698] width 77 height 31
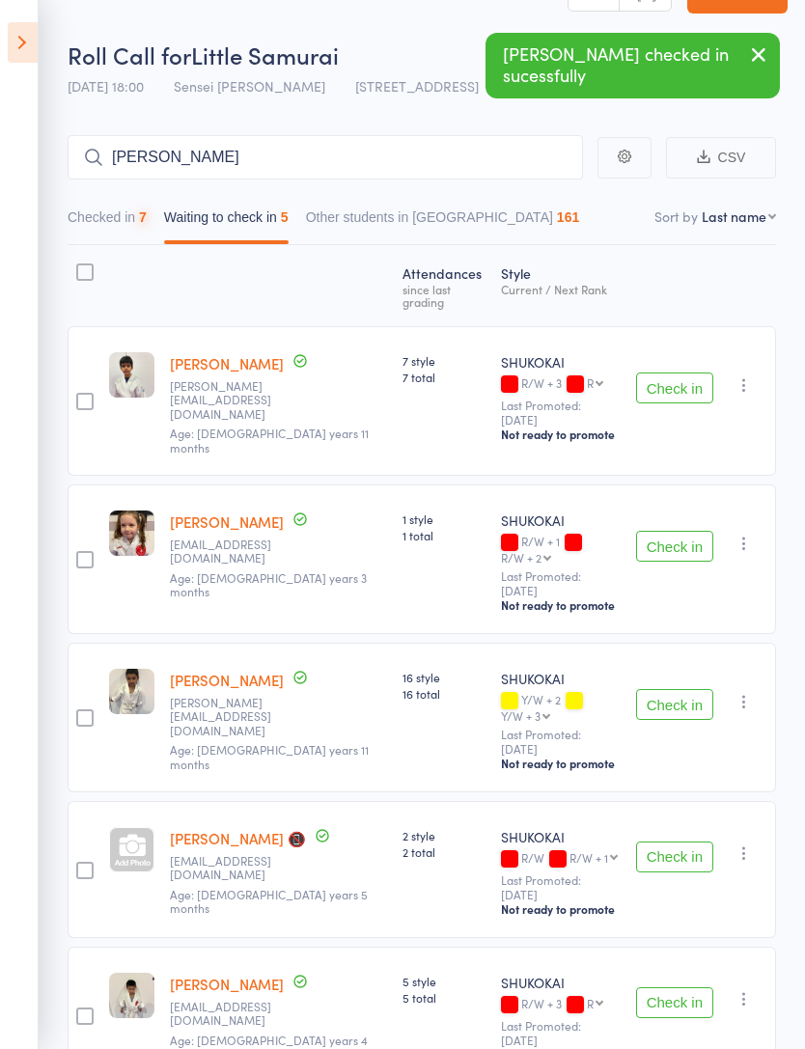
click at [101, 226] on button "Checked in 7" at bounding box center [107, 222] width 79 height 44
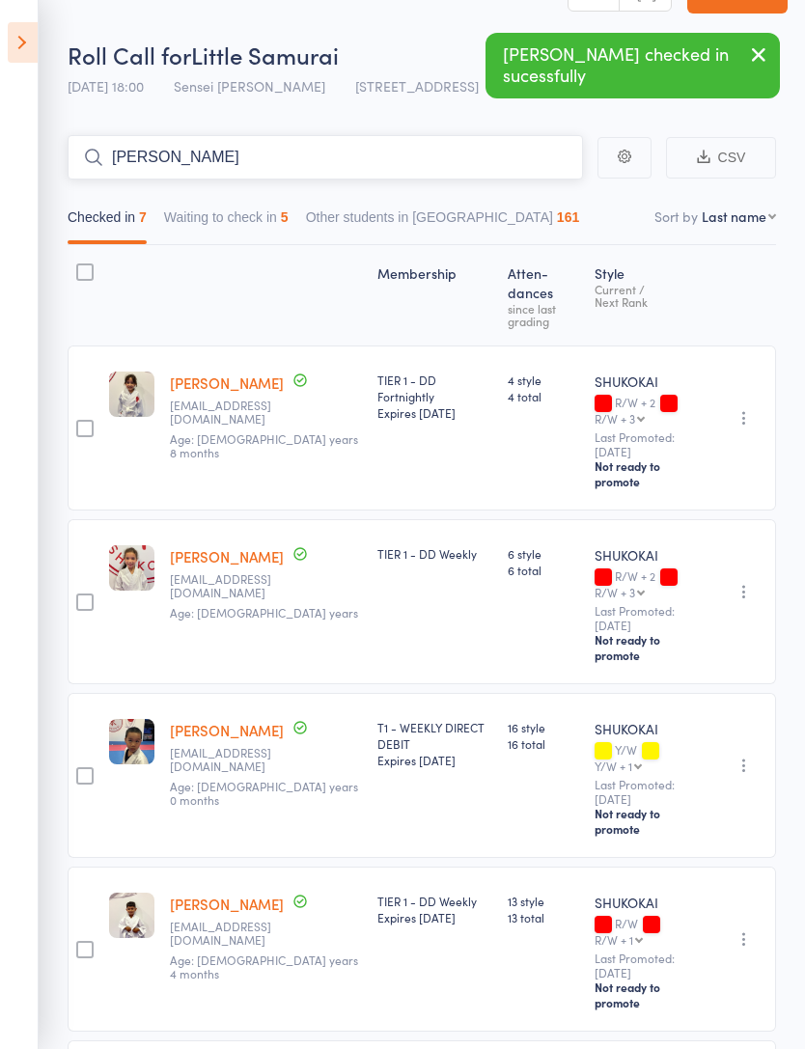
click at [160, 166] on input "[PERSON_NAME]" at bounding box center [325, 157] width 515 height 44
type input "[PERSON_NAME]"
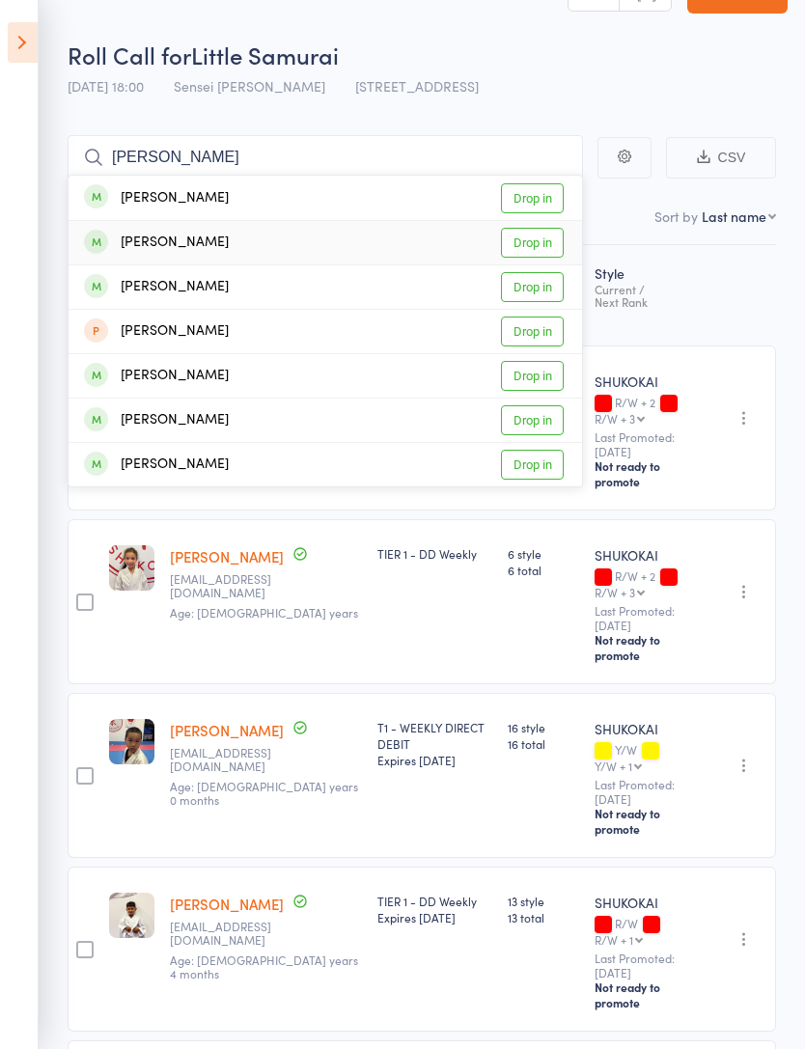
click at [528, 242] on link "Drop in" at bounding box center [532, 243] width 63 height 30
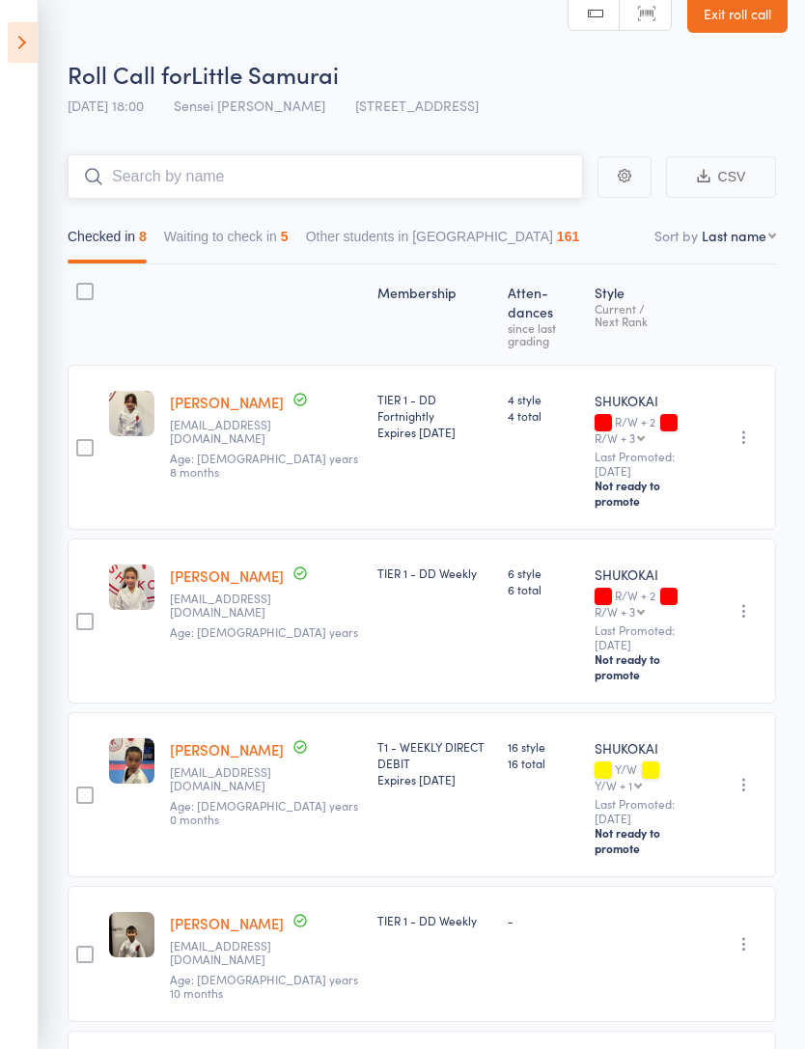
scroll to position [28, 0]
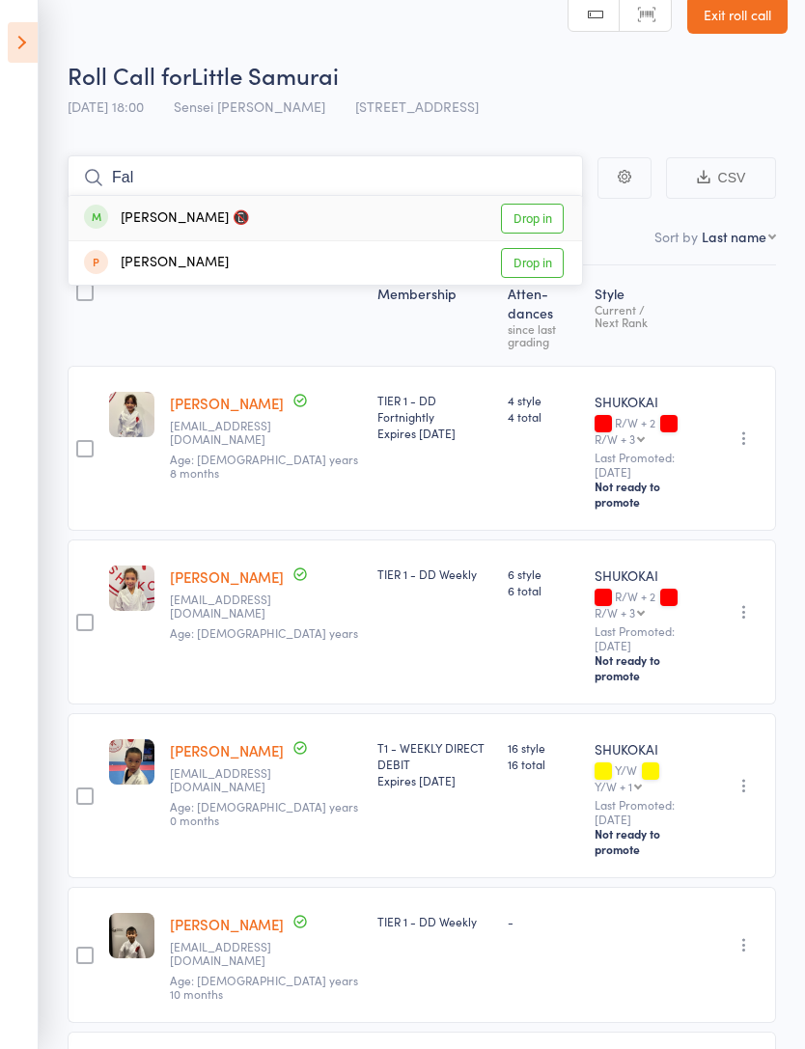
type input "Fal"
click at [544, 234] on link "Drop in" at bounding box center [532, 219] width 63 height 30
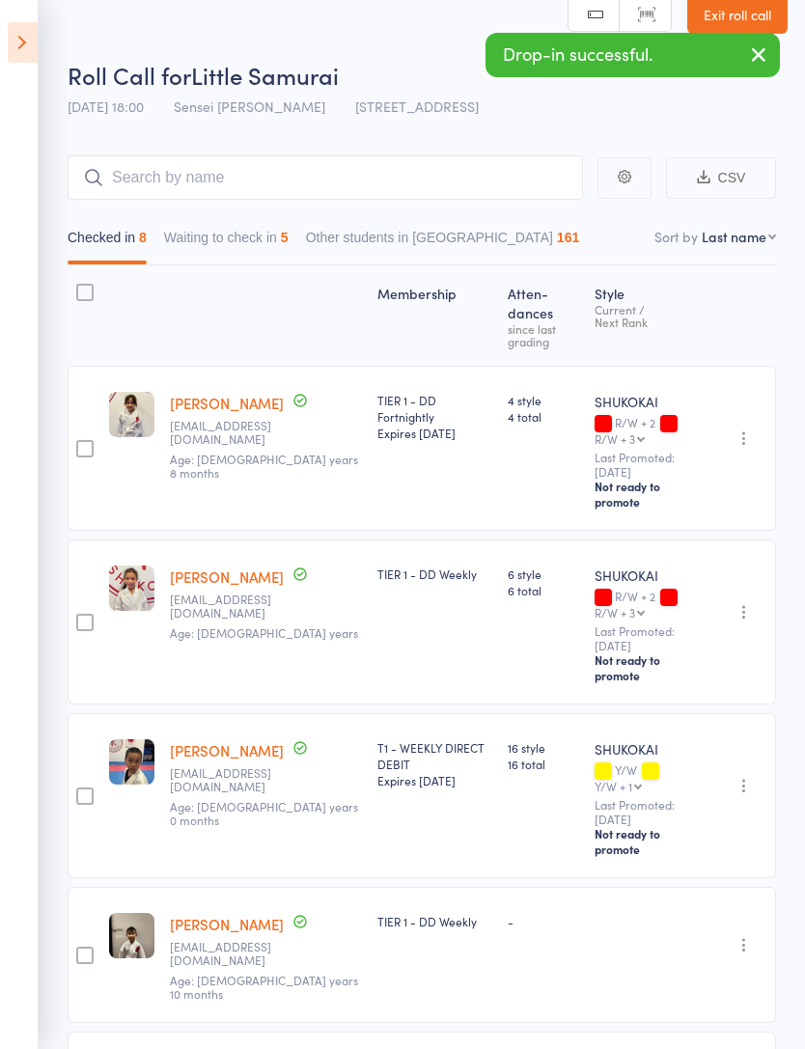
scroll to position [29, 0]
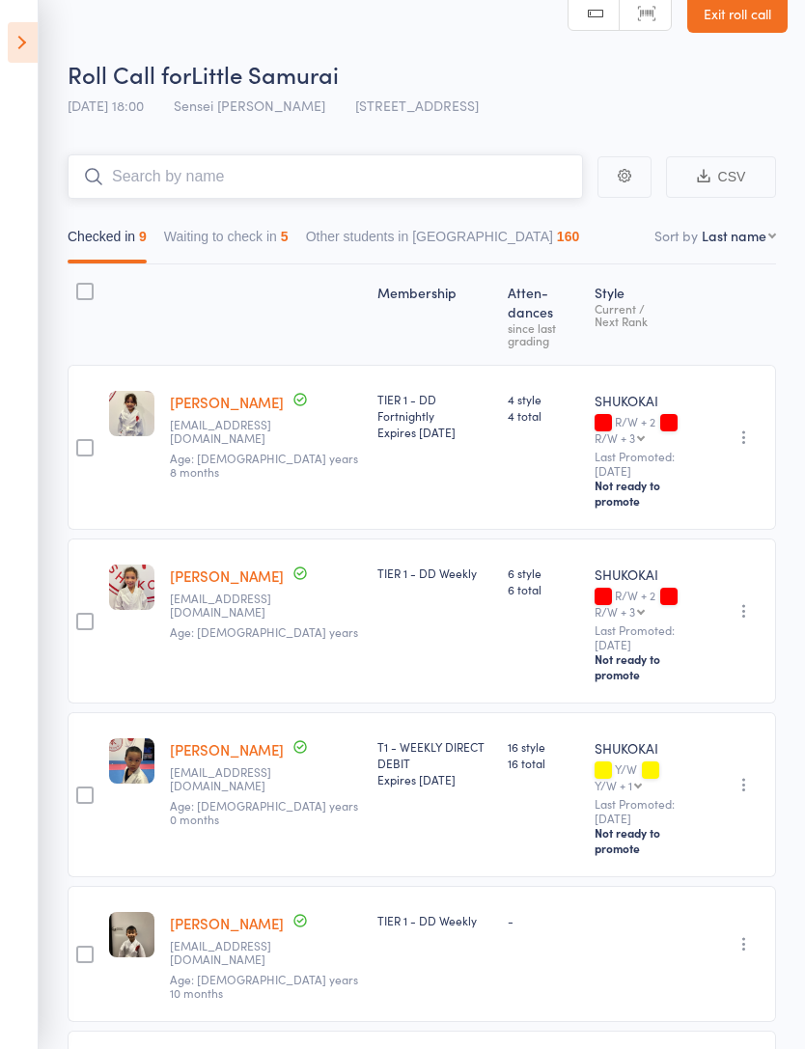
click at [251, 229] on button "Waiting to check in 5" at bounding box center [226, 241] width 124 height 44
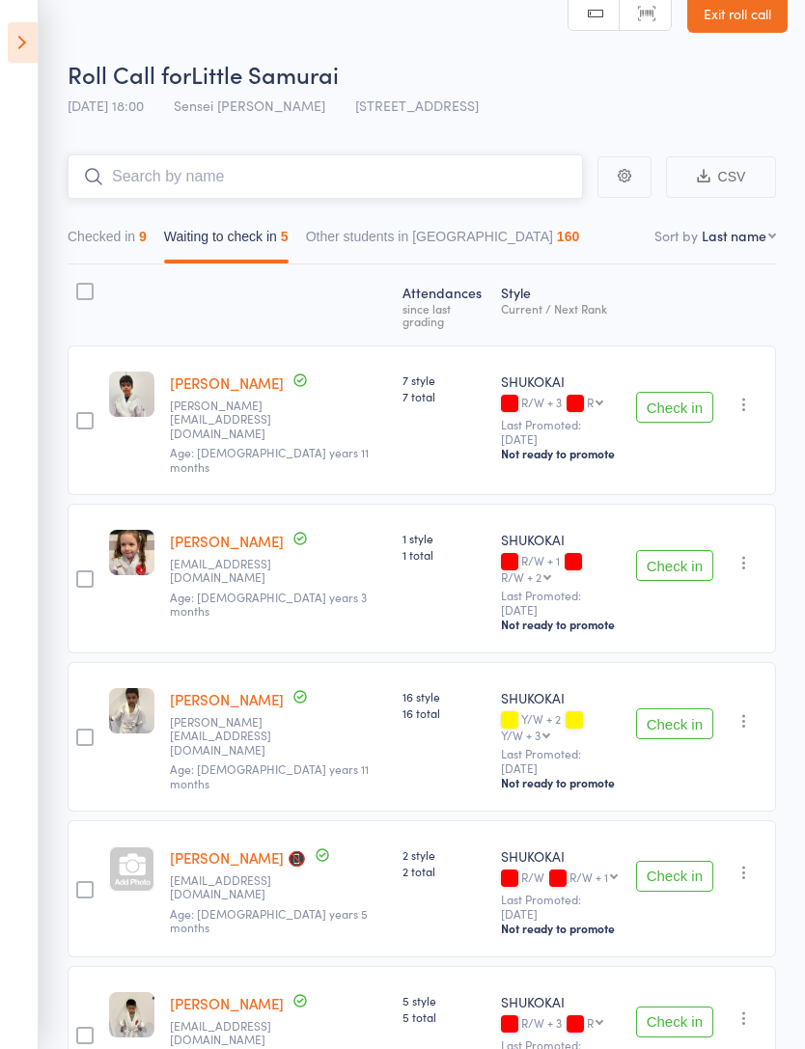
scroll to position [98, 0]
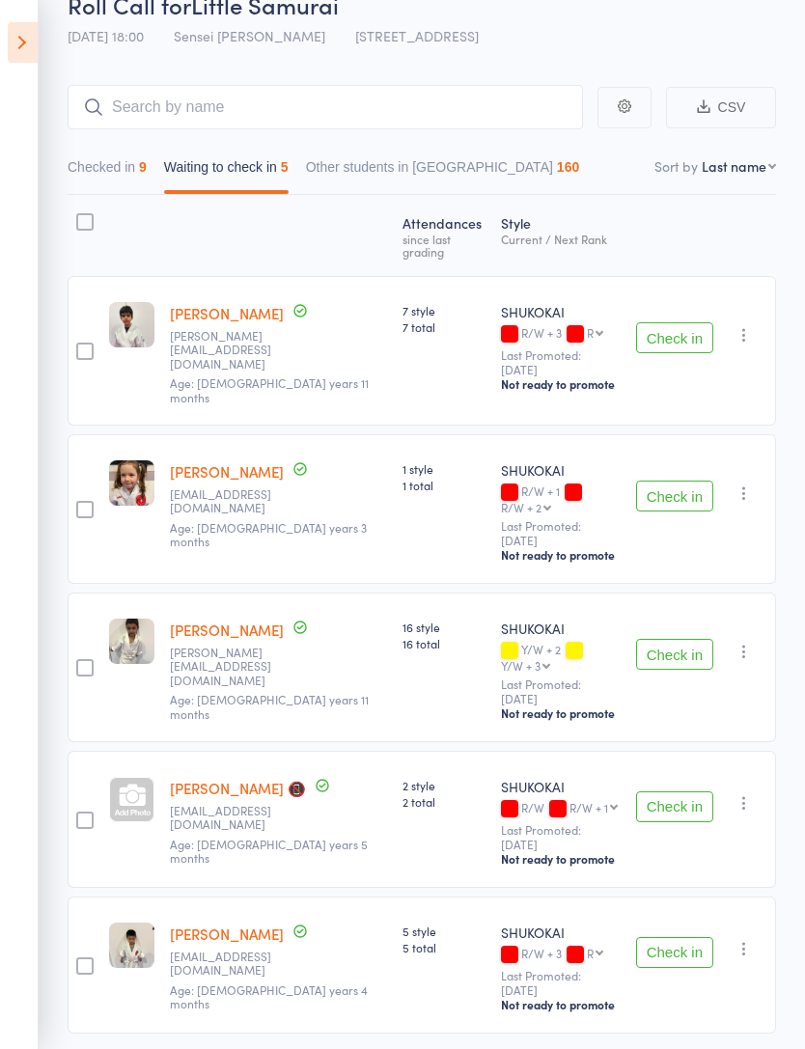
click at [687, 946] on button "Check in" at bounding box center [674, 952] width 77 height 31
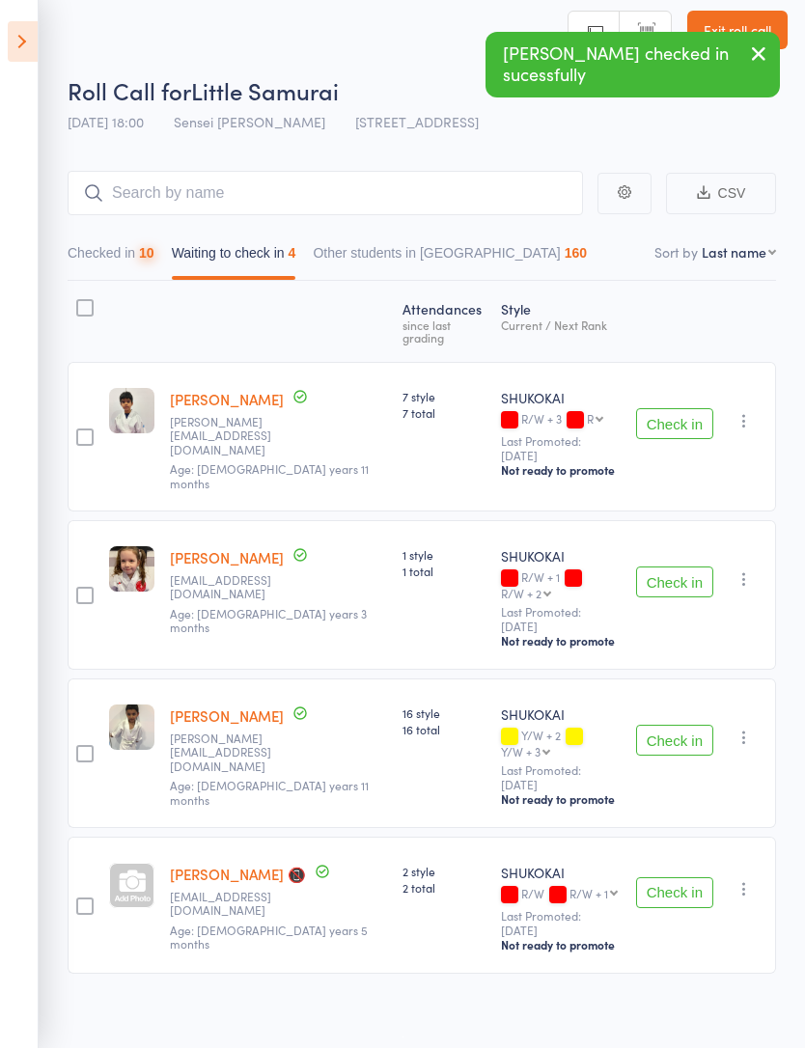
scroll to position [14, 0]
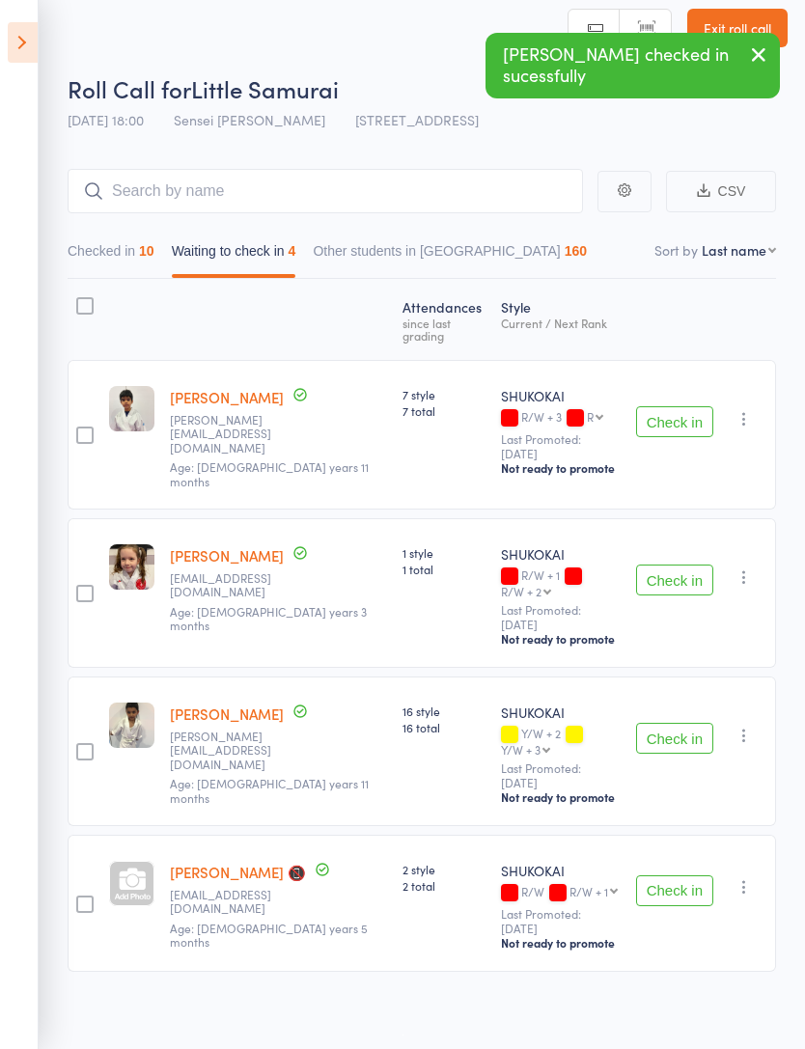
click at [113, 244] on button "Checked in 10" at bounding box center [111, 256] width 87 height 44
